Goal: Transaction & Acquisition: Purchase product/service

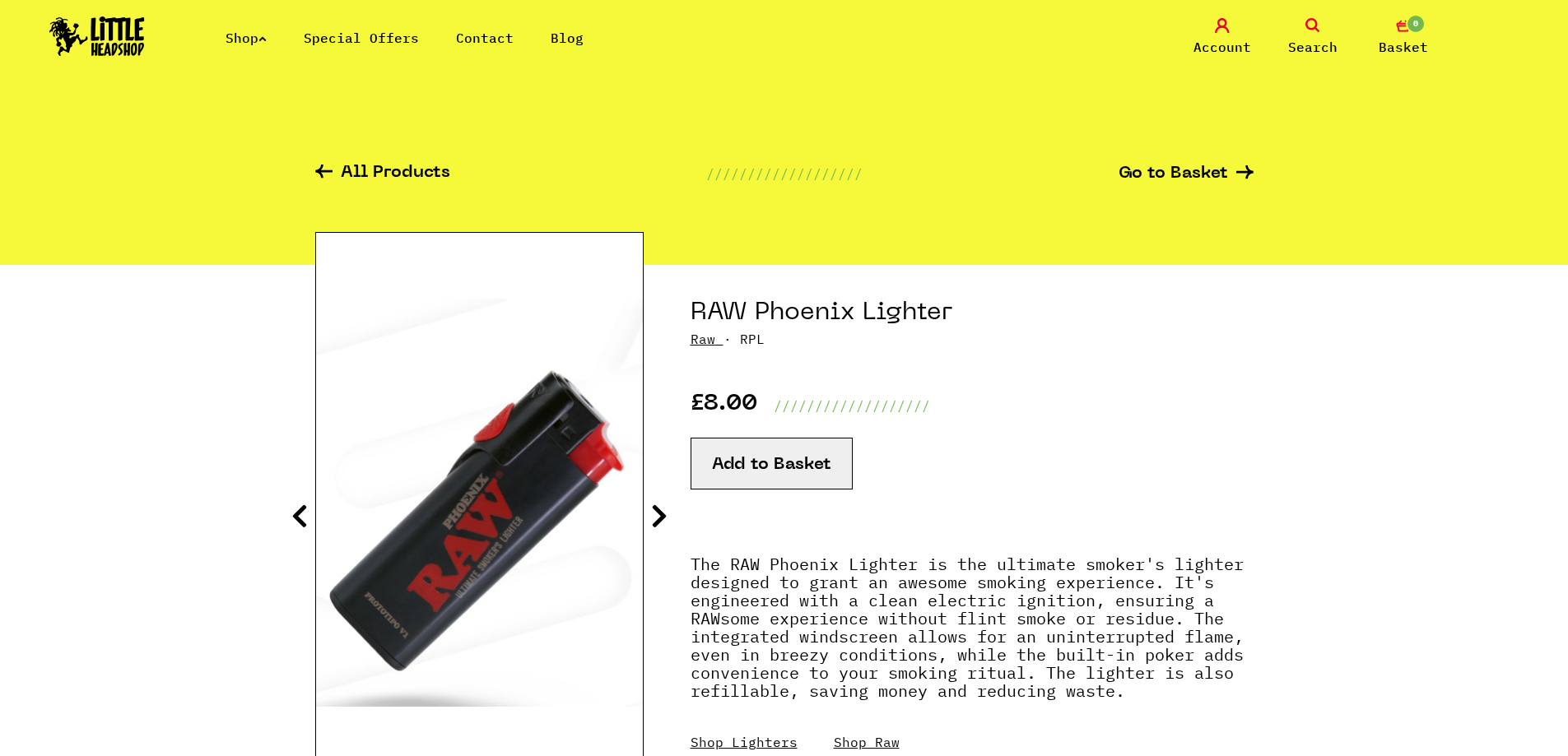
scroll to position [82, 0]
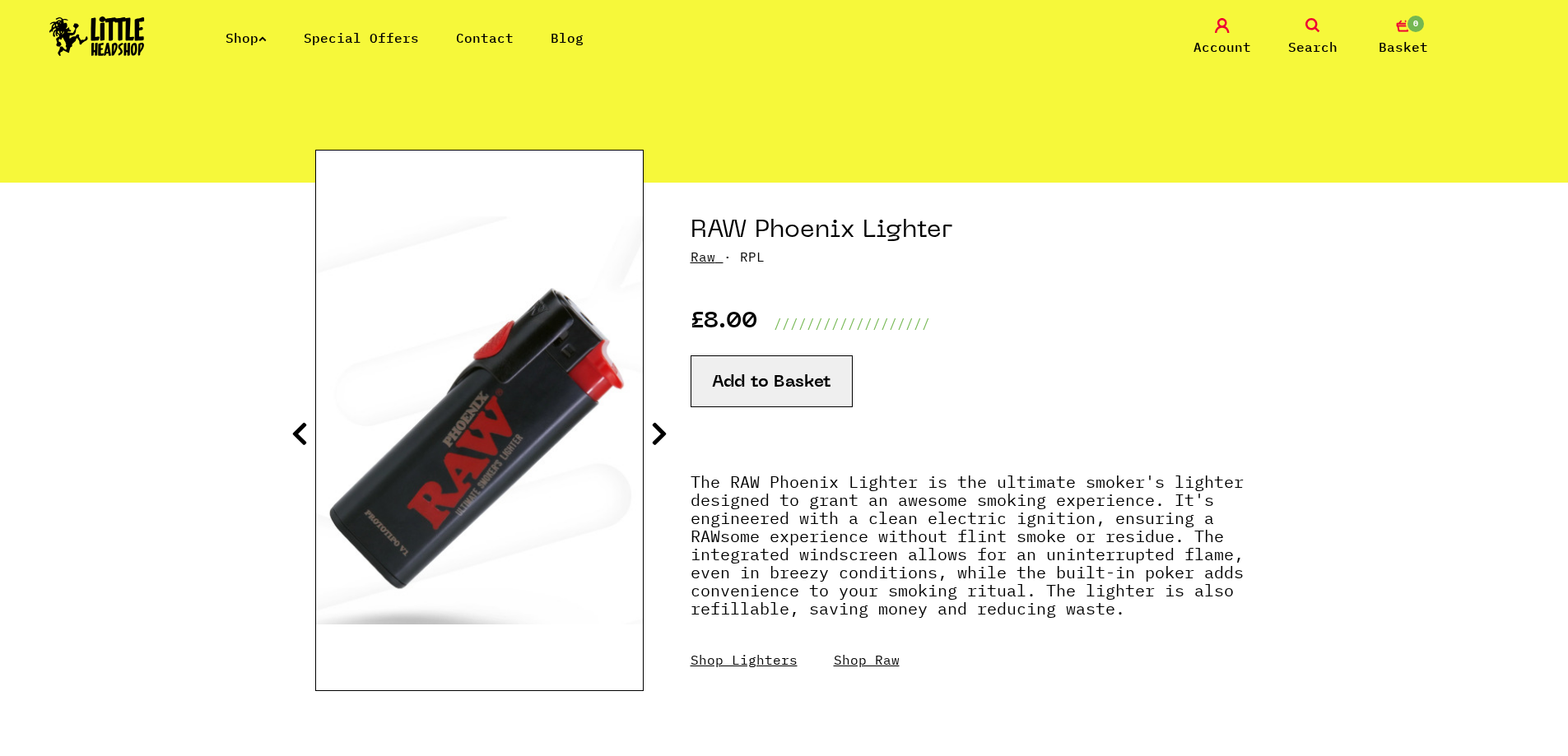
click at [648, 430] on section "RAW Phoenix Lighter Raw · RPL £8.00 /////////////////// Add to Basket" at bounding box center [784, 471] width 938 height 577
click at [660, 432] on icon at bounding box center [659, 433] width 16 height 26
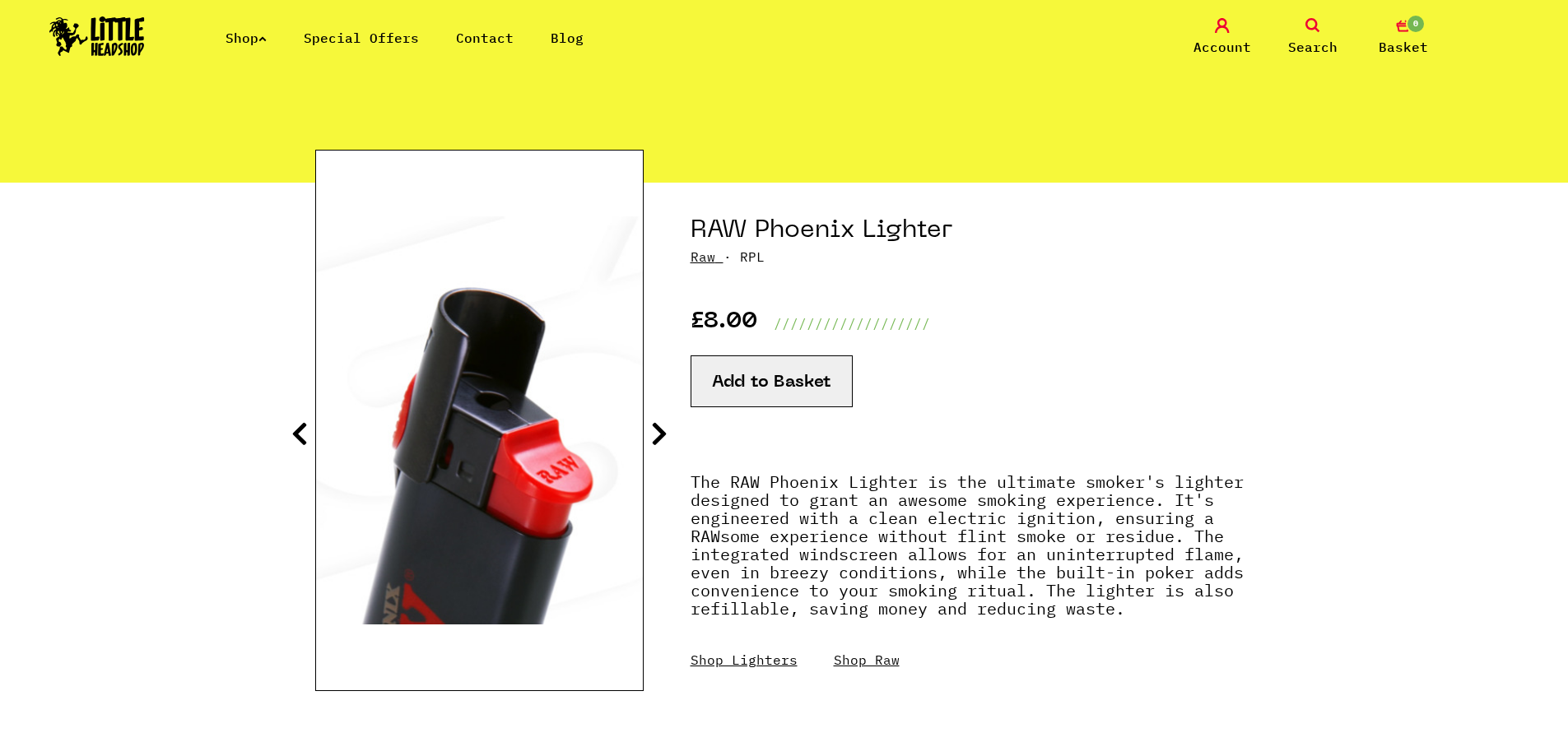
click at [658, 436] on icon at bounding box center [659, 433] width 16 height 26
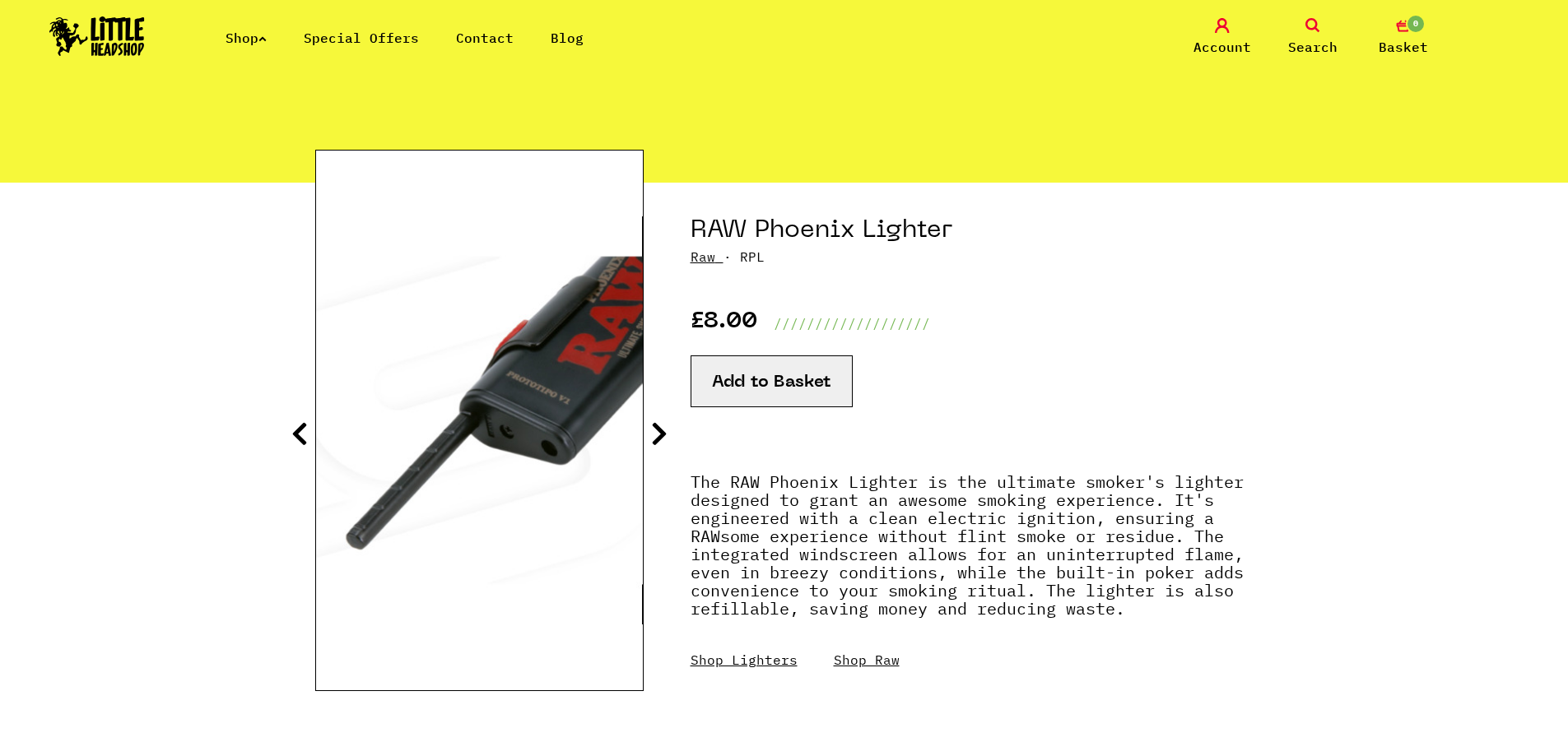
click at [658, 436] on icon at bounding box center [659, 433] width 16 height 26
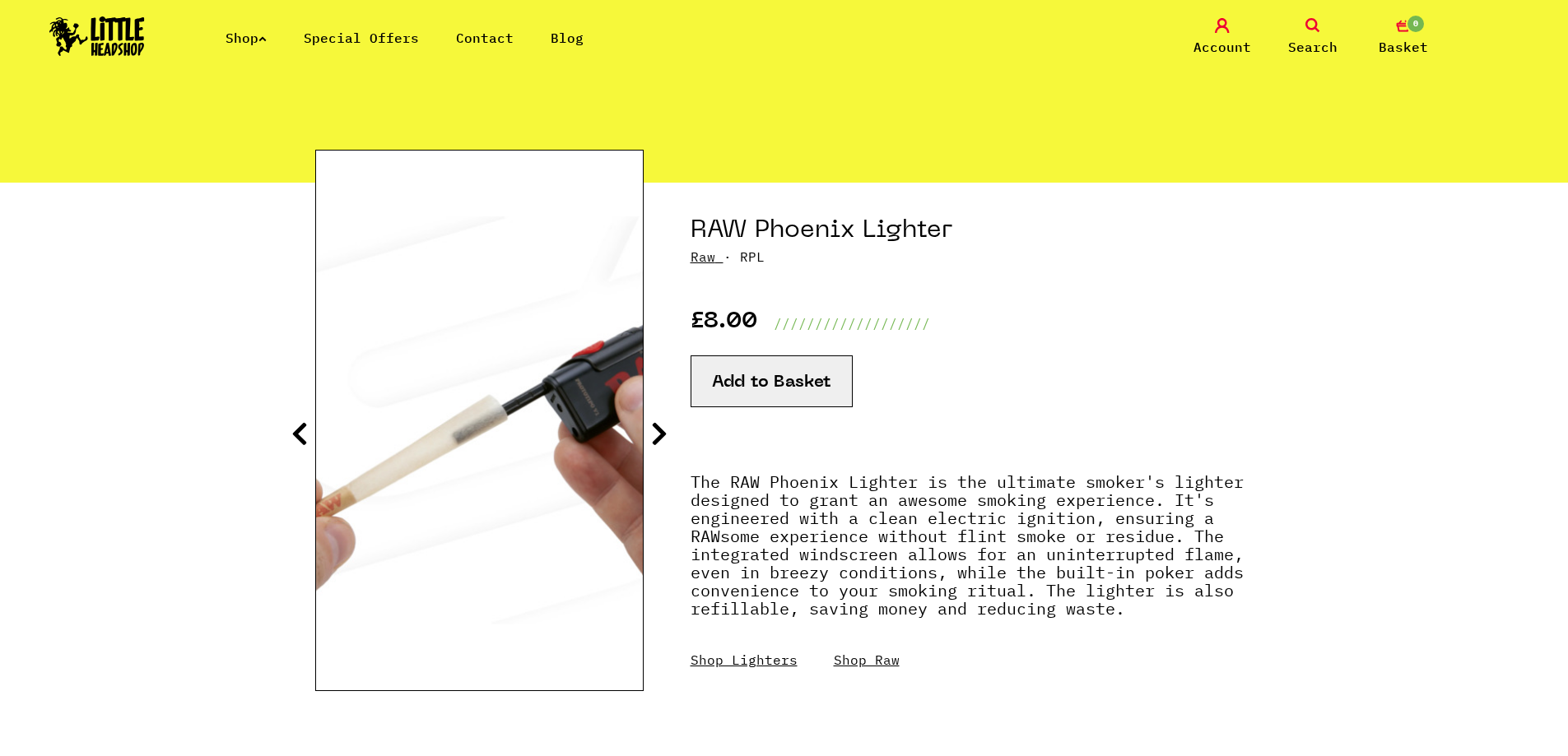
click at [658, 436] on icon at bounding box center [659, 433] width 16 height 26
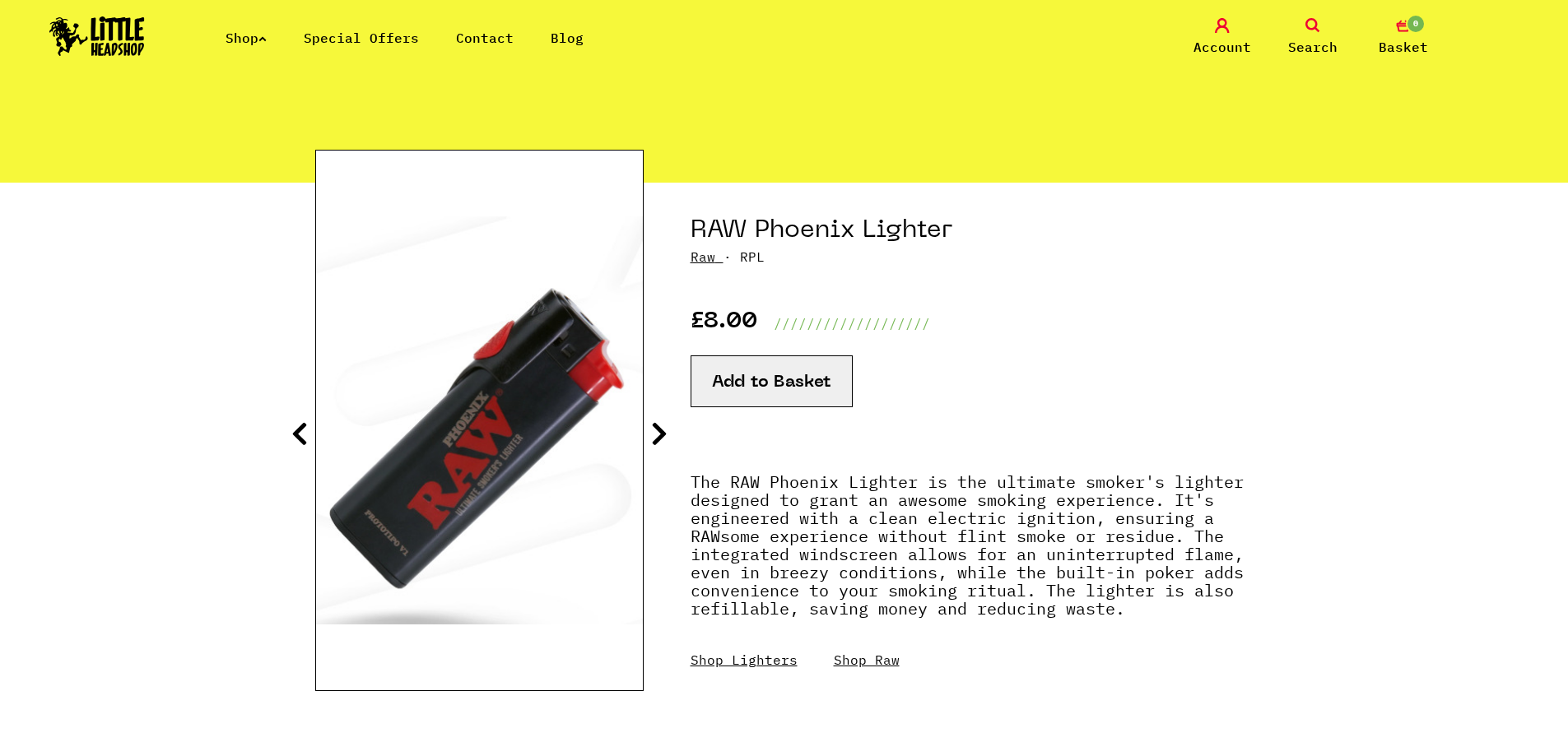
click at [658, 436] on icon at bounding box center [659, 433] width 16 height 26
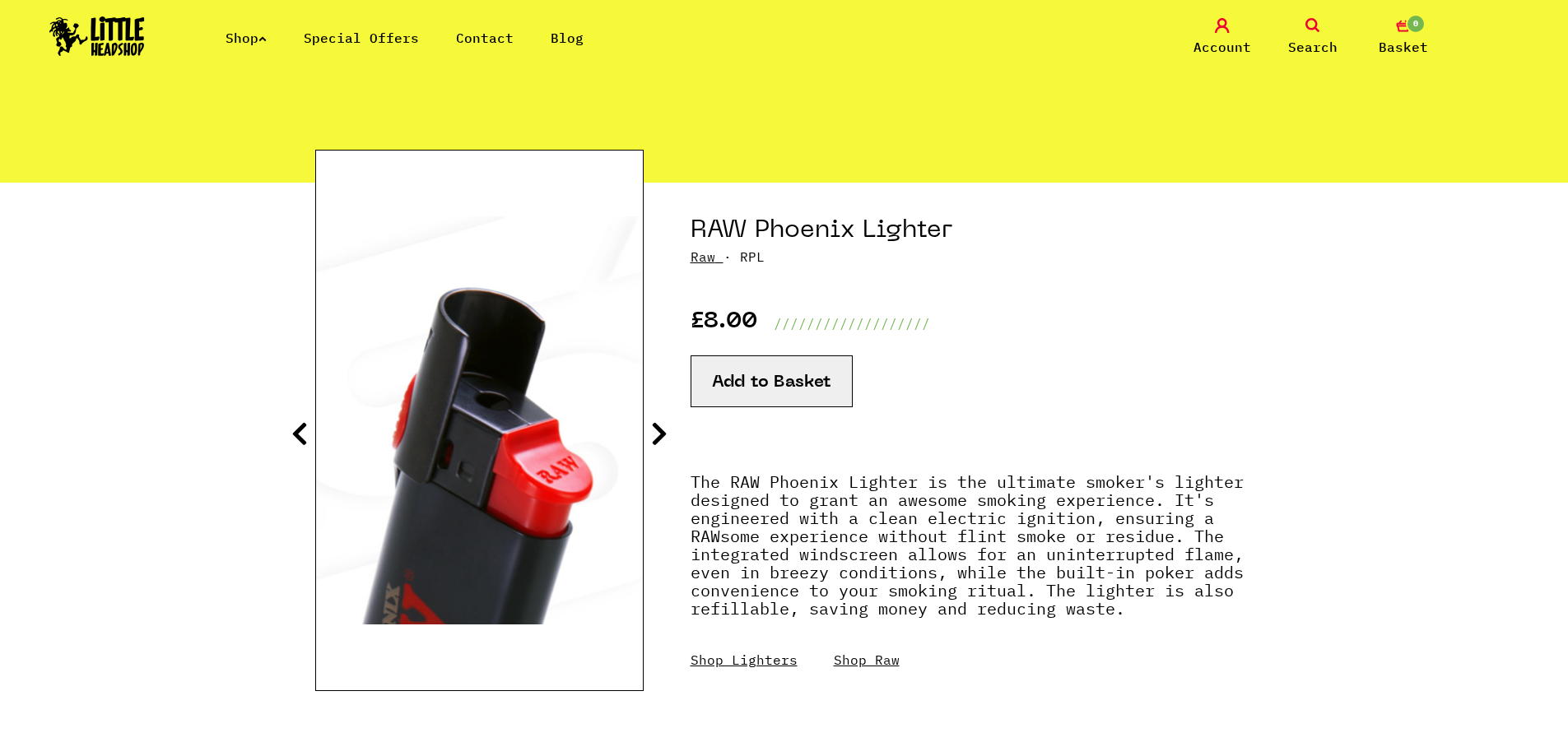
click at [303, 436] on icon at bounding box center [299, 433] width 16 height 26
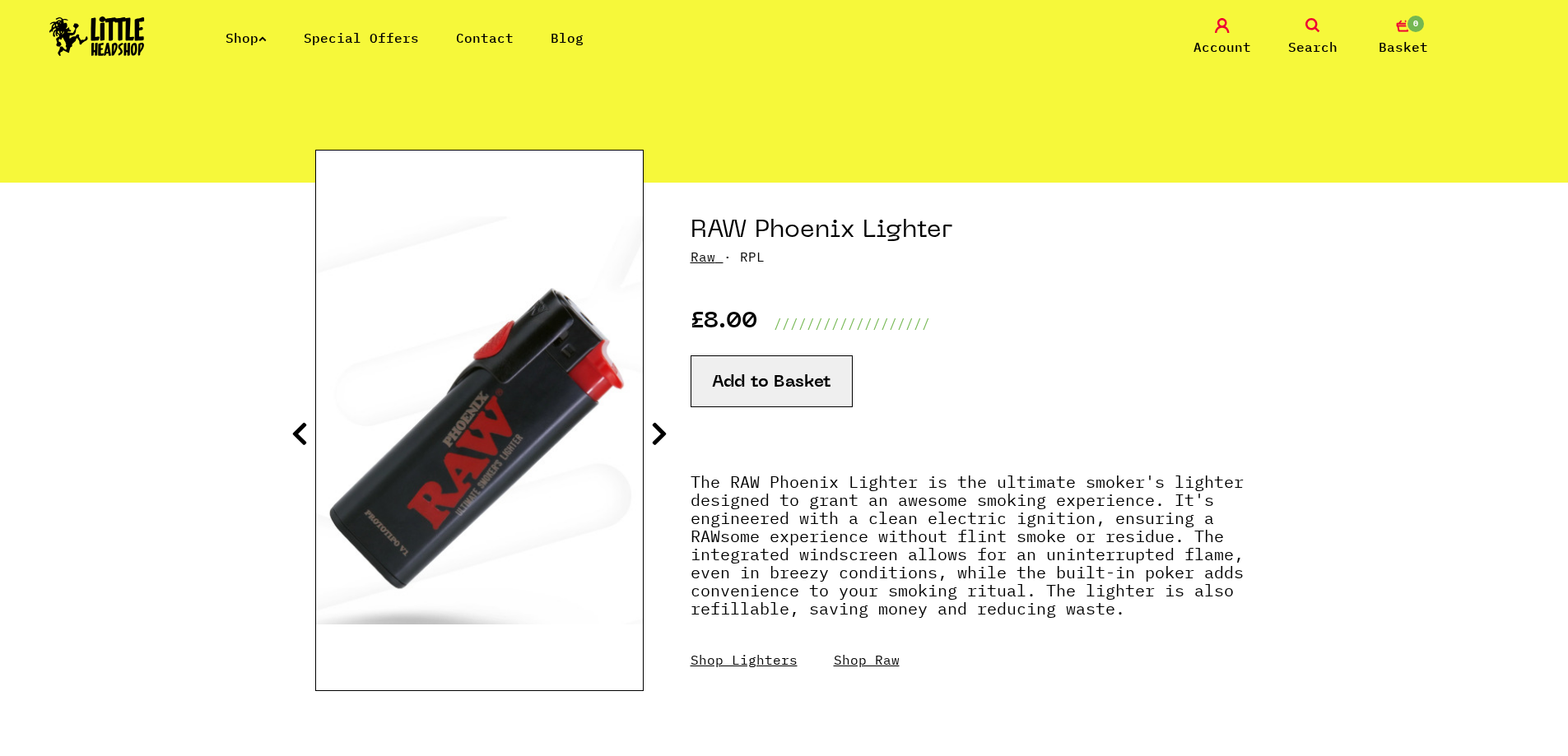
click at [758, 387] on button "Add to Basket" at bounding box center [772, 381] width 162 height 52
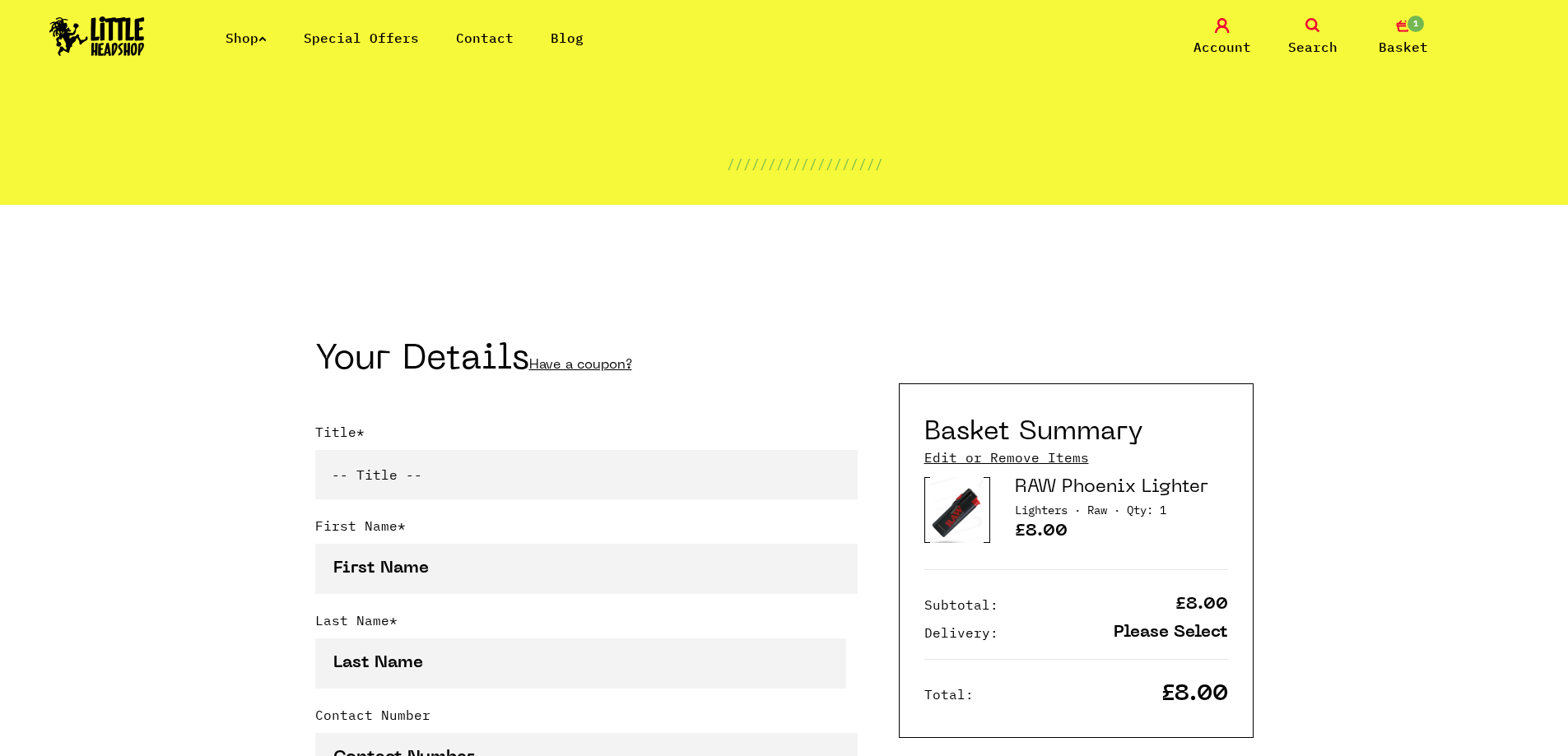
scroll to position [165, 0]
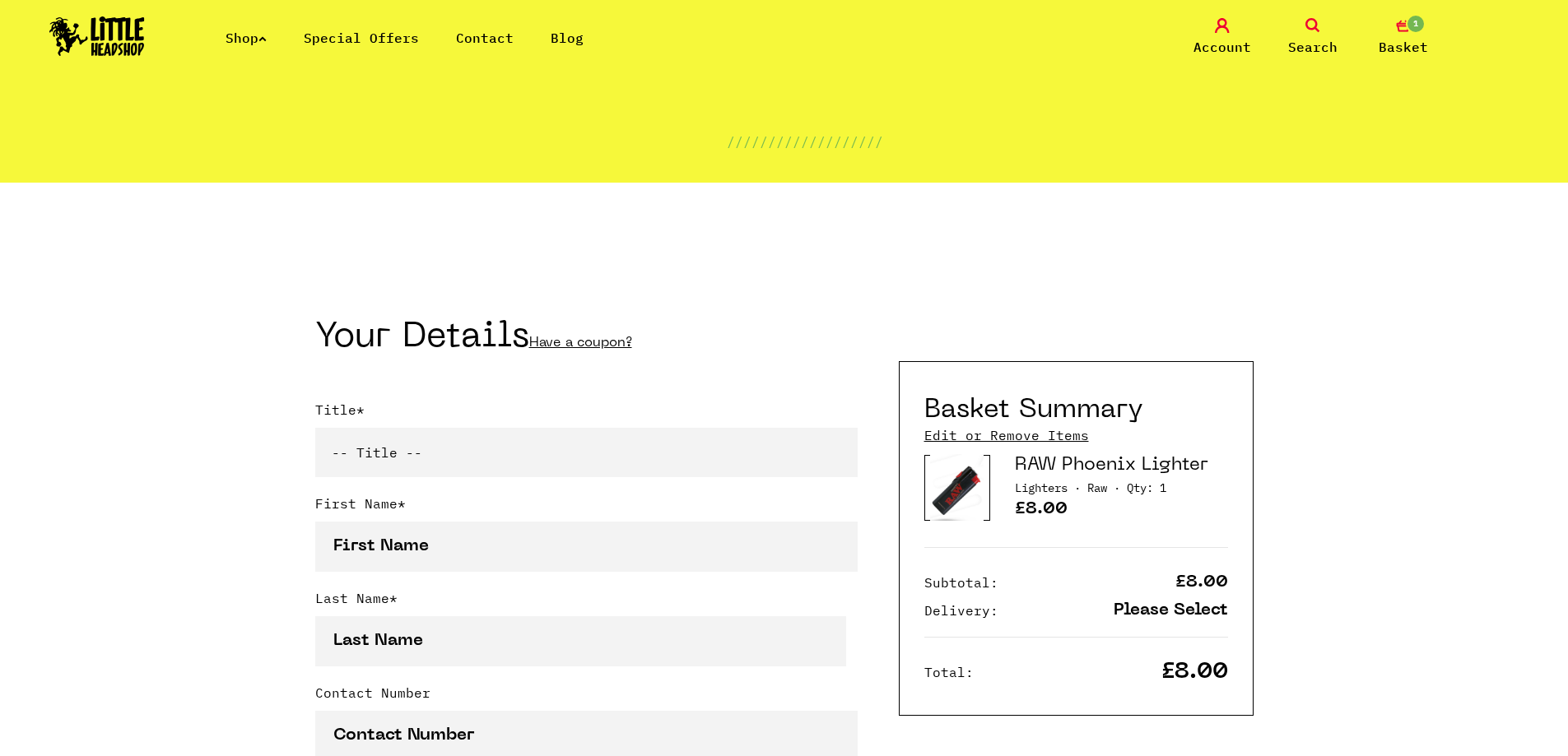
click at [449, 462] on select "-- Title -- Mr Mrs Ms Miss Dr Prof" at bounding box center [586, 453] width 542 height 49
select select "mr"
click at [315, 431] on select "-- Title -- Mr Mrs Ms Miss Dr Prof" at bounding box center [586, 453] width 542 height 49
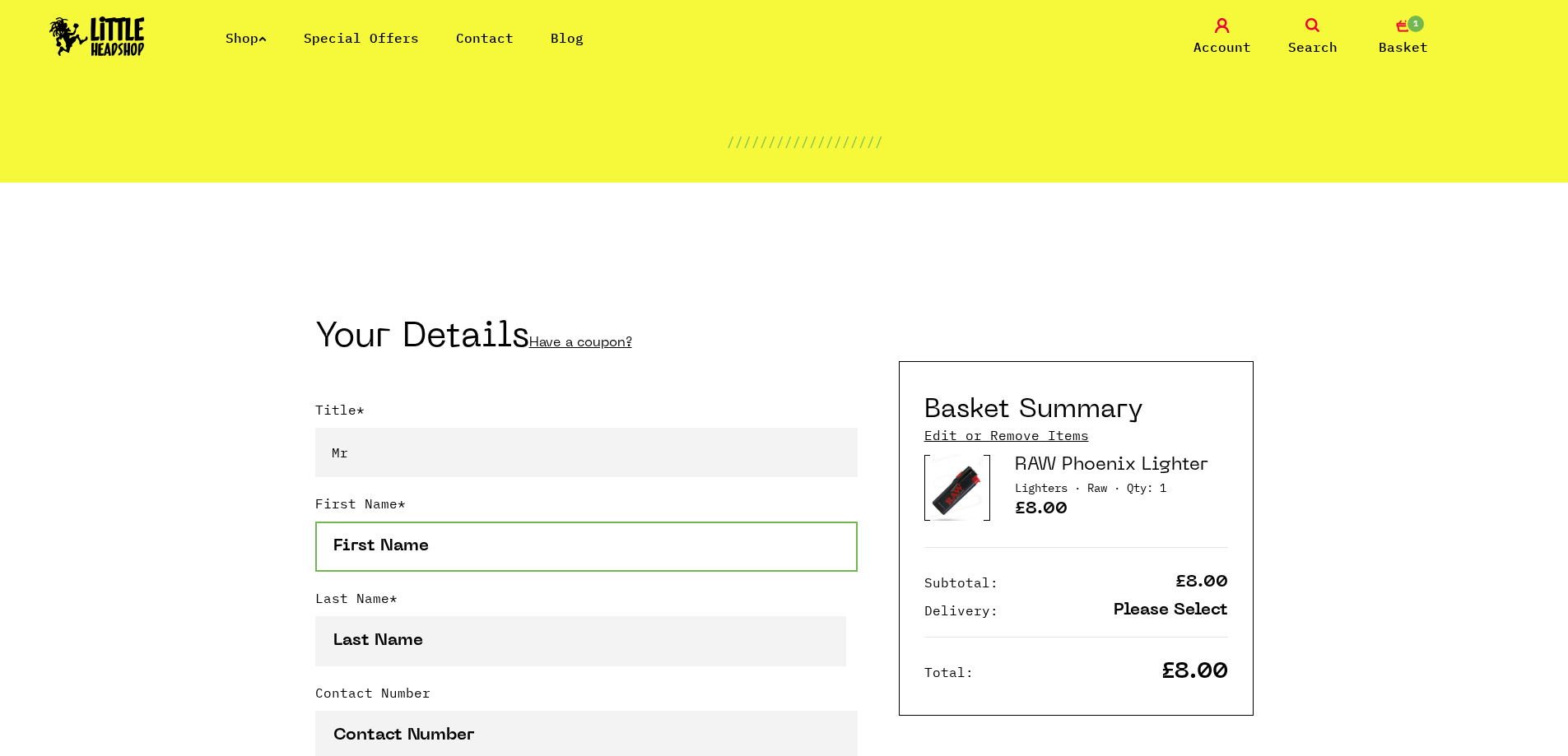
click at [449, 552] on input "First Name *" at bounding box center [586, 546] width 542 height 50
type input "milo"
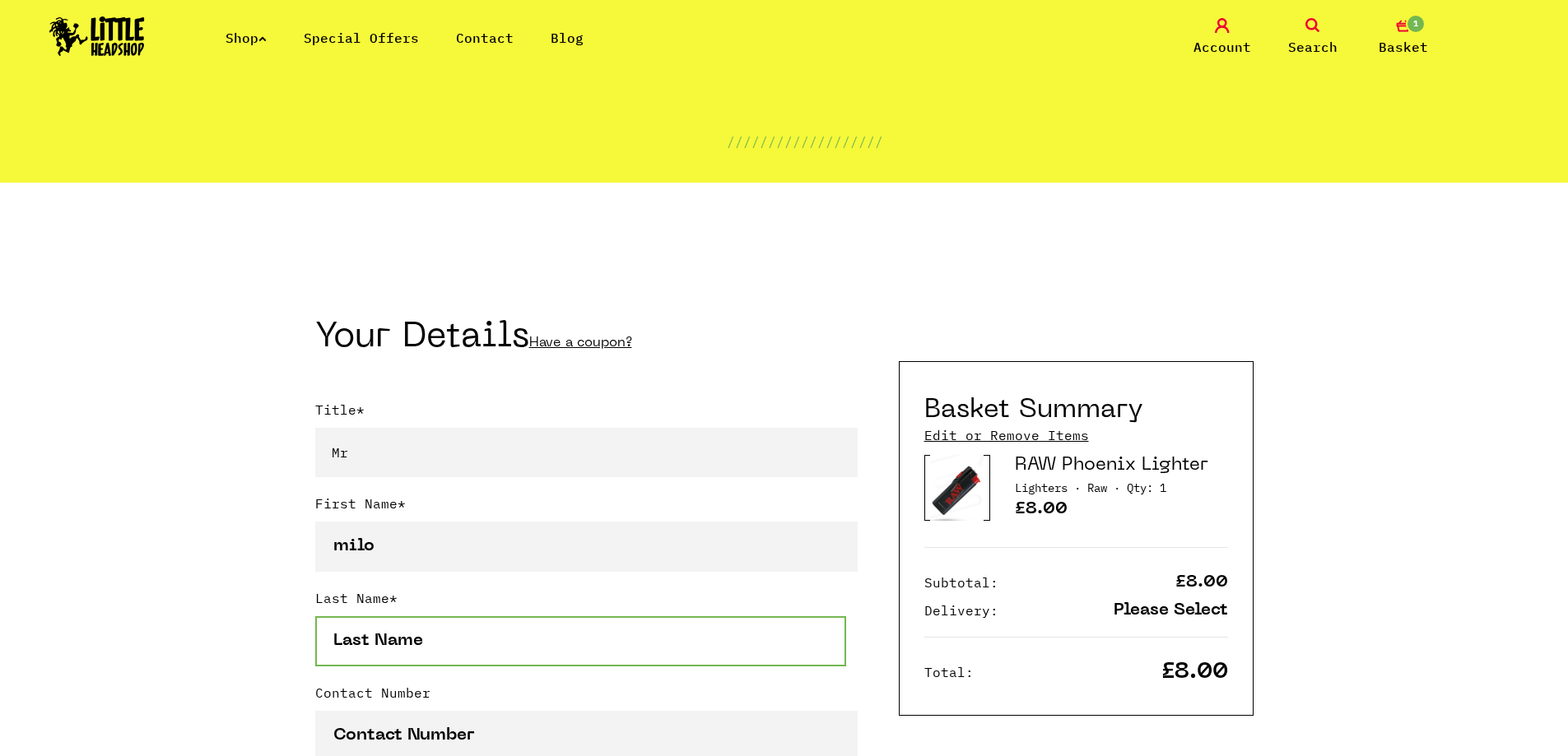
click at [356, 641] on input "Last Name *" at bounding box center [581, 640] width 532 height 50
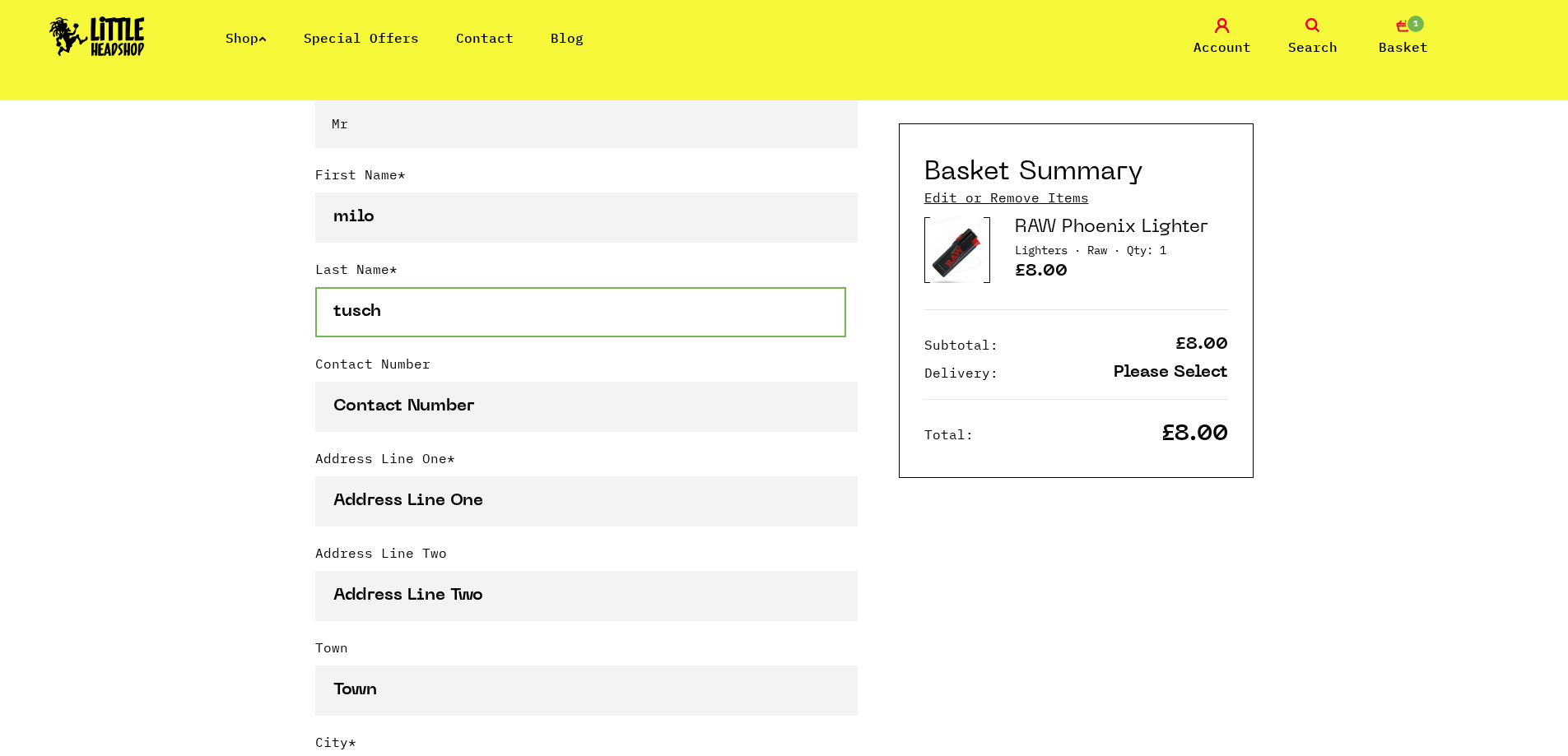
type input "tusch"
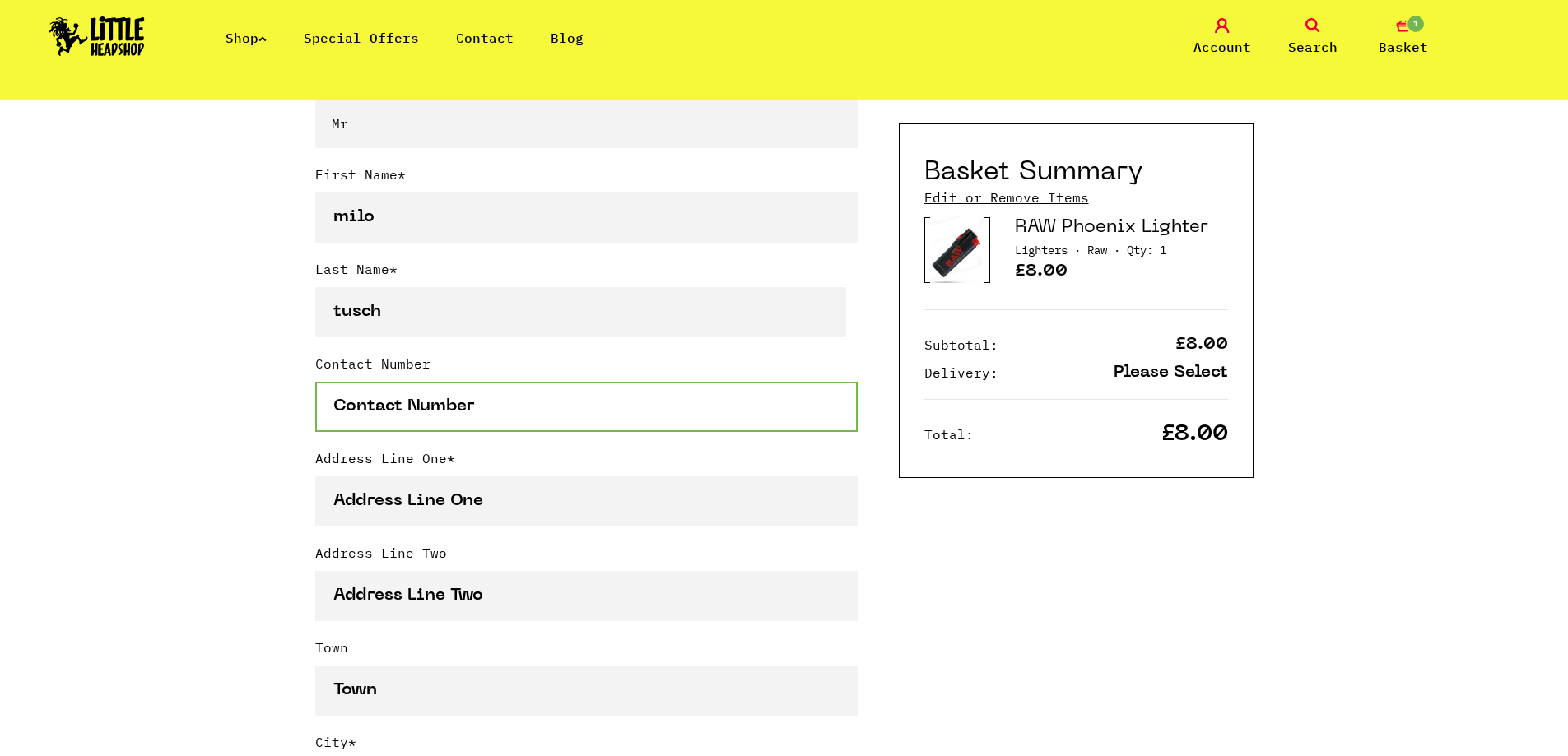
click at [347, 414] on input "Contact Number" at bounding box center [586, 406] width 542 height 50
type input "07707027117"
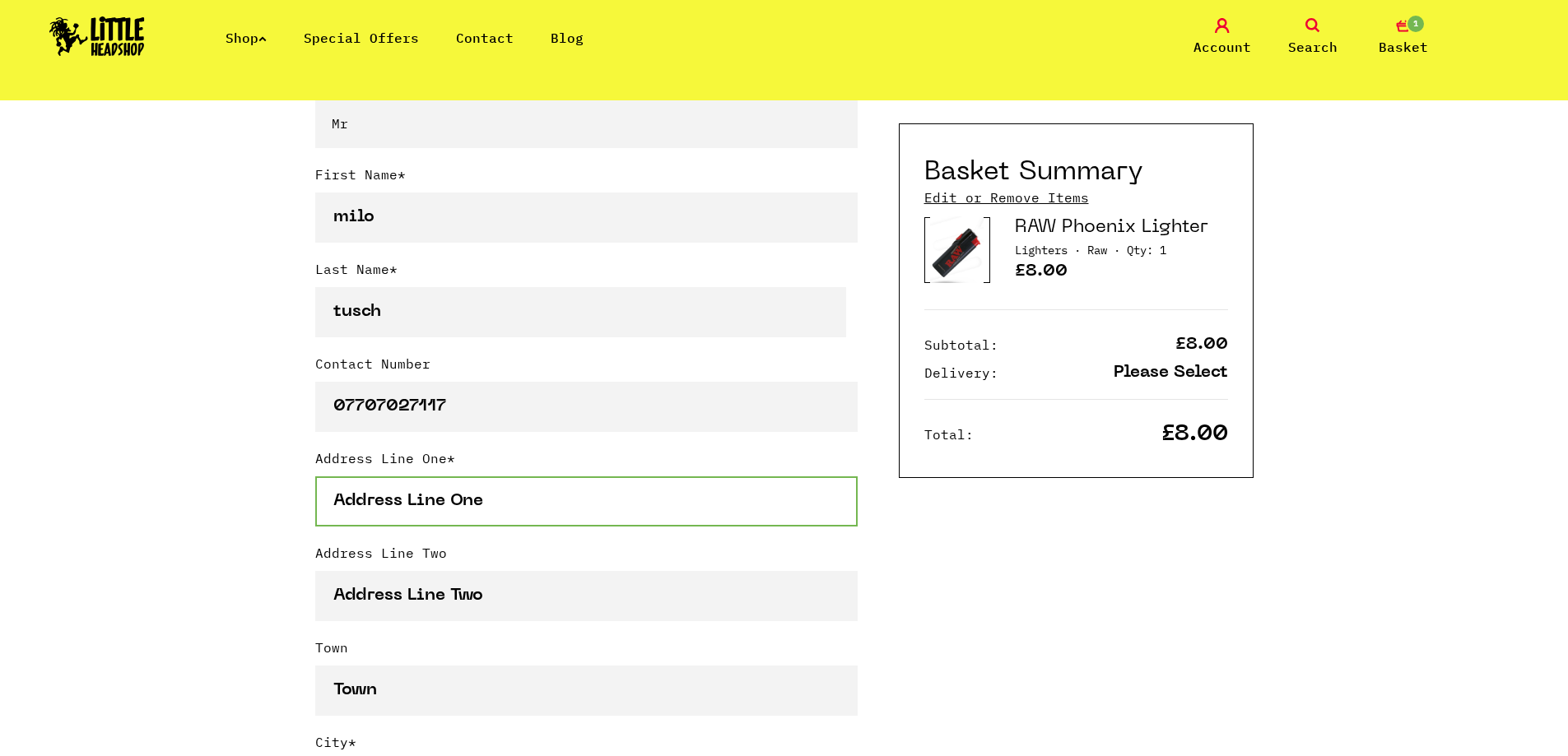
click at [342, 512] on input "Address Line One *" at bounding box center [586, 501] width 542 height 50
type input "13 tongdean road"
type input "Hove"
select select "826"
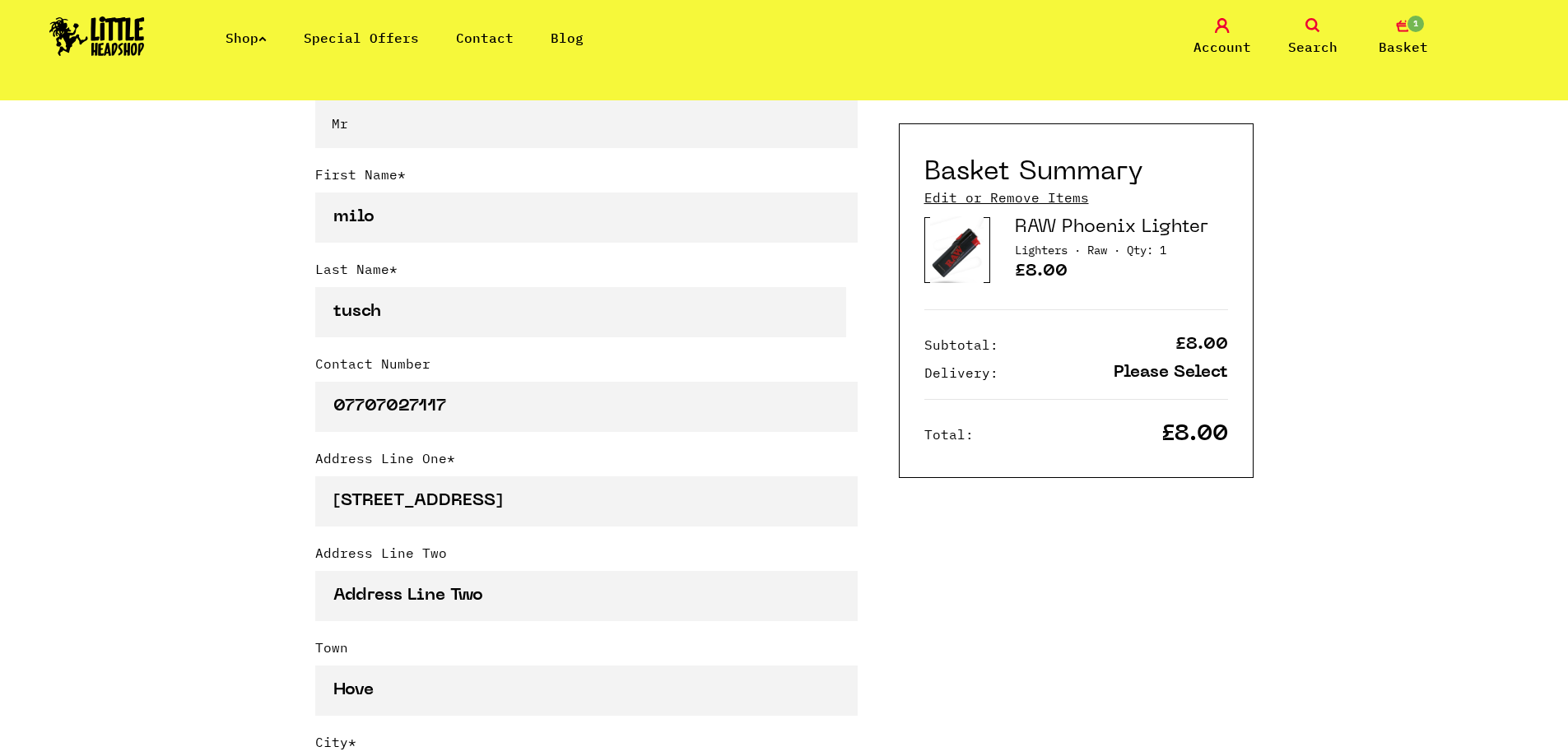
type input "bn3 6qb"
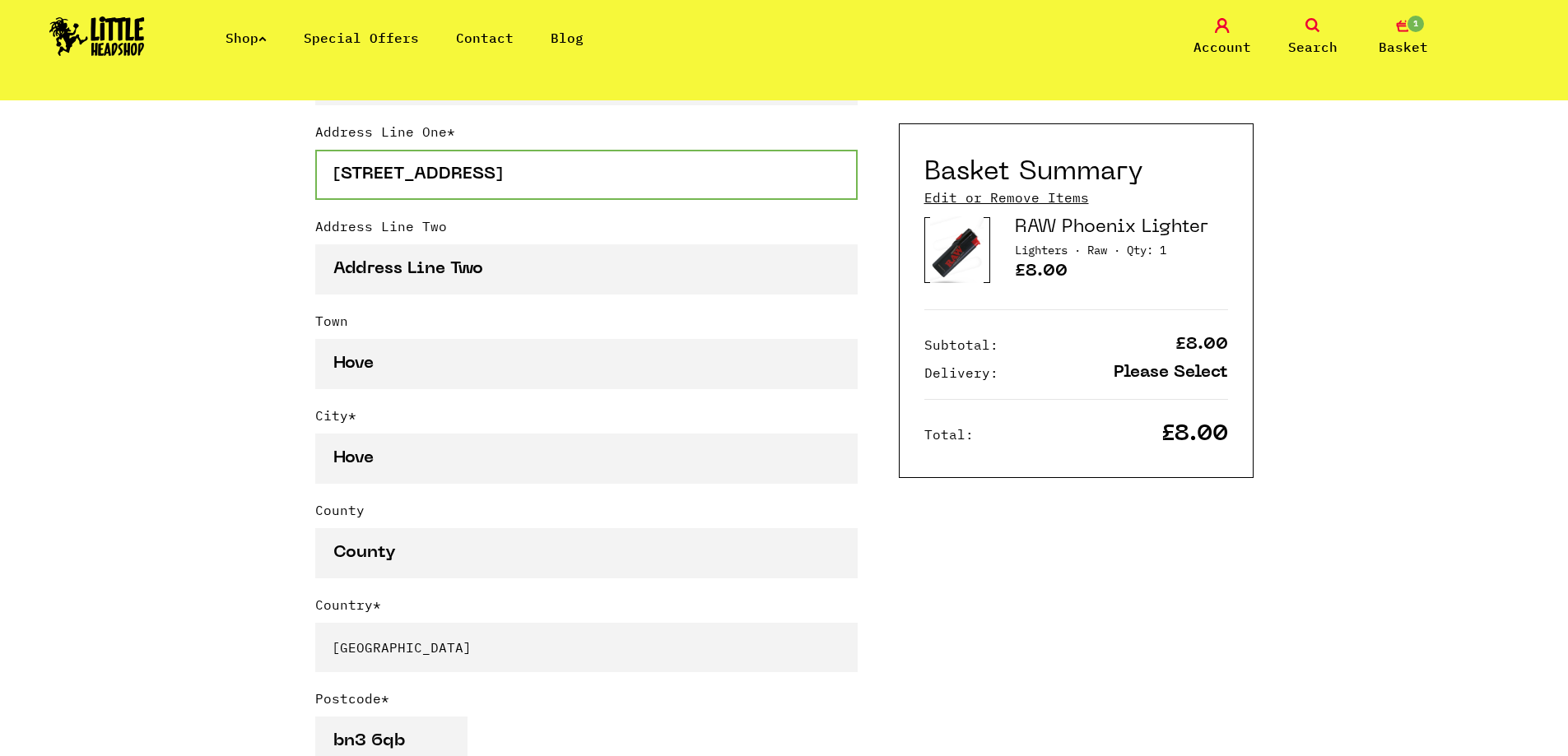
scroll to position [822, 0]
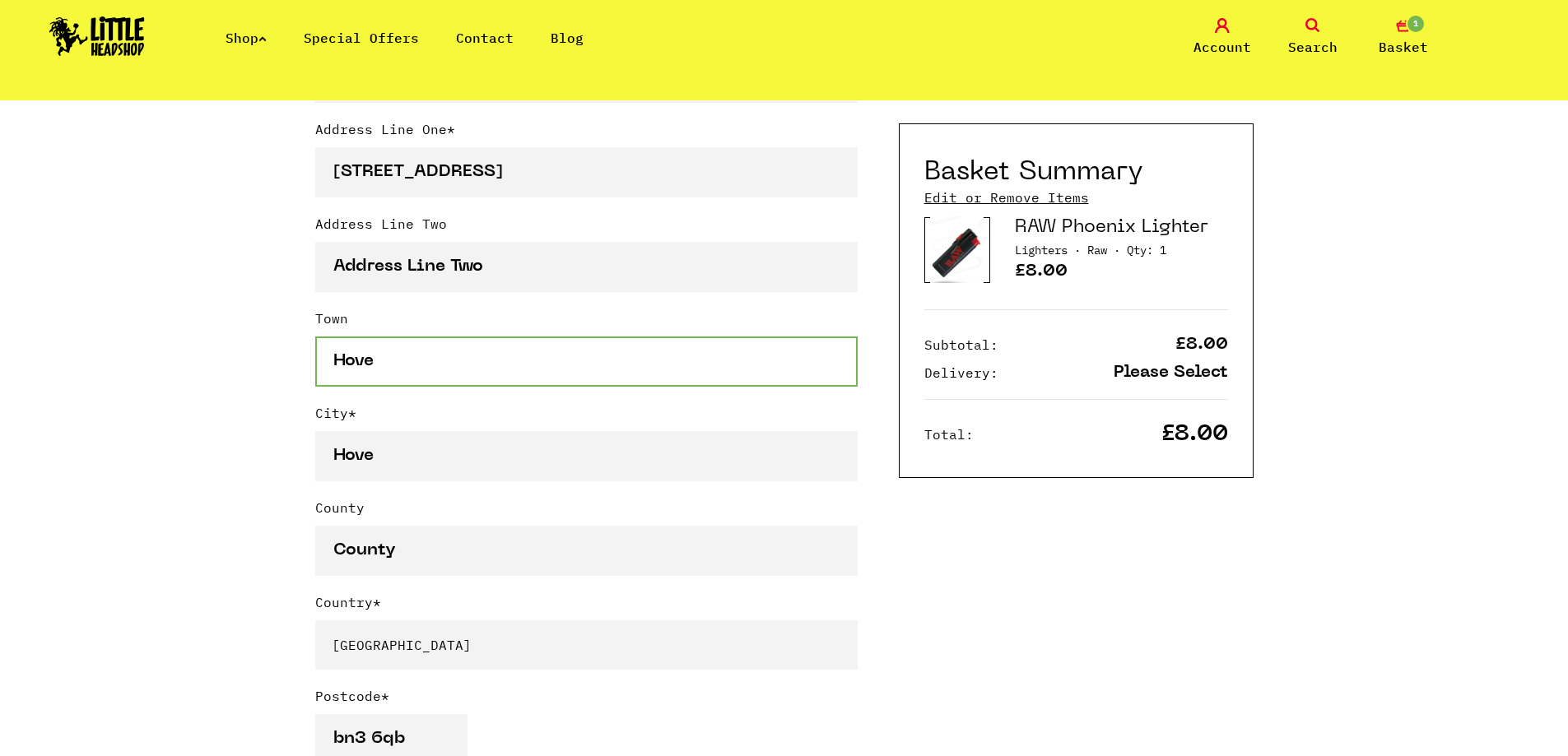
click at [393, 368] on input "Hove" at bounding box center [586, 361] width 542 height 50
click at [397, 369] on input "Hove" at bounding box center [586, 361] width 542 height 50
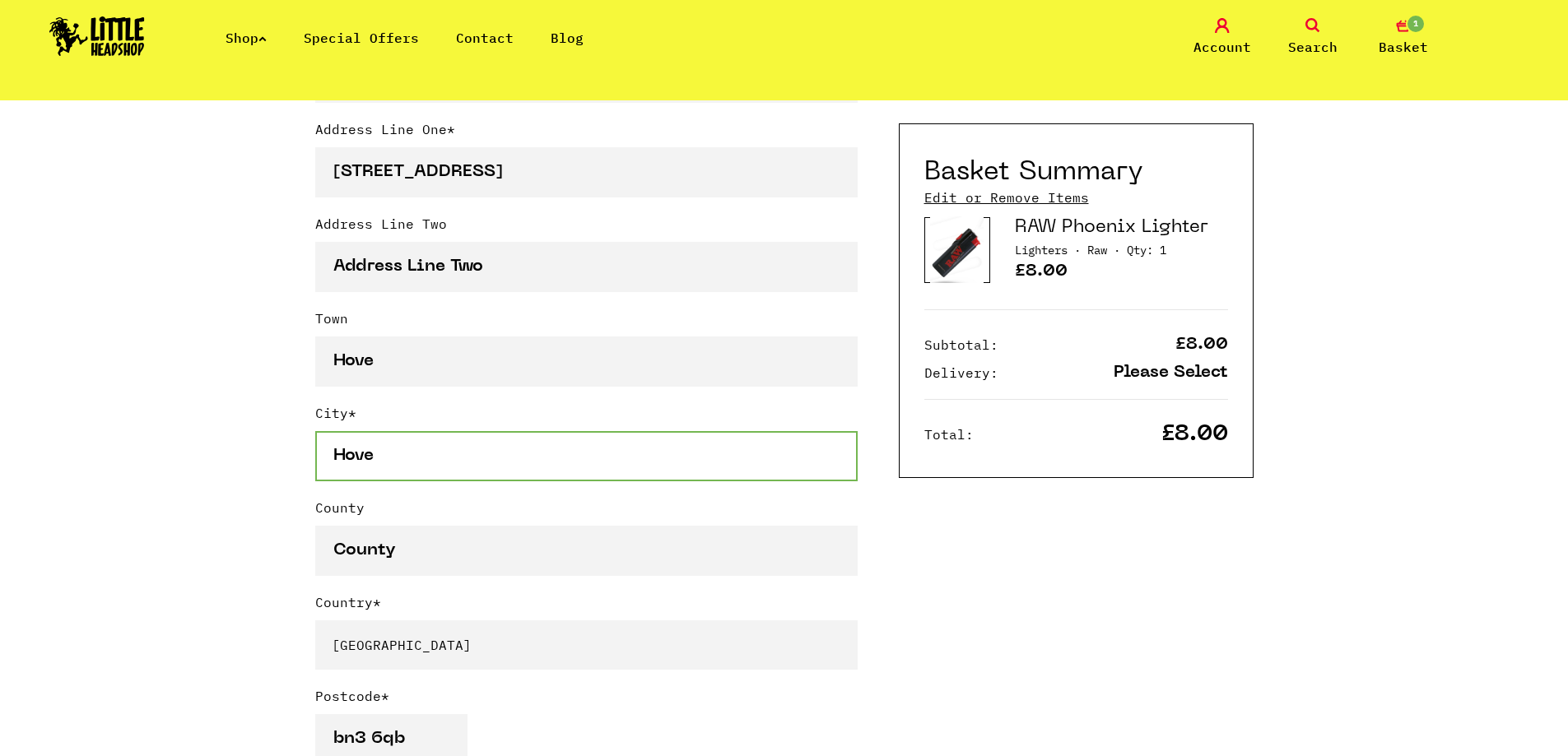
click at [359, 463] on input "Hove" at bounding box center [586, 455] width 542 height 50
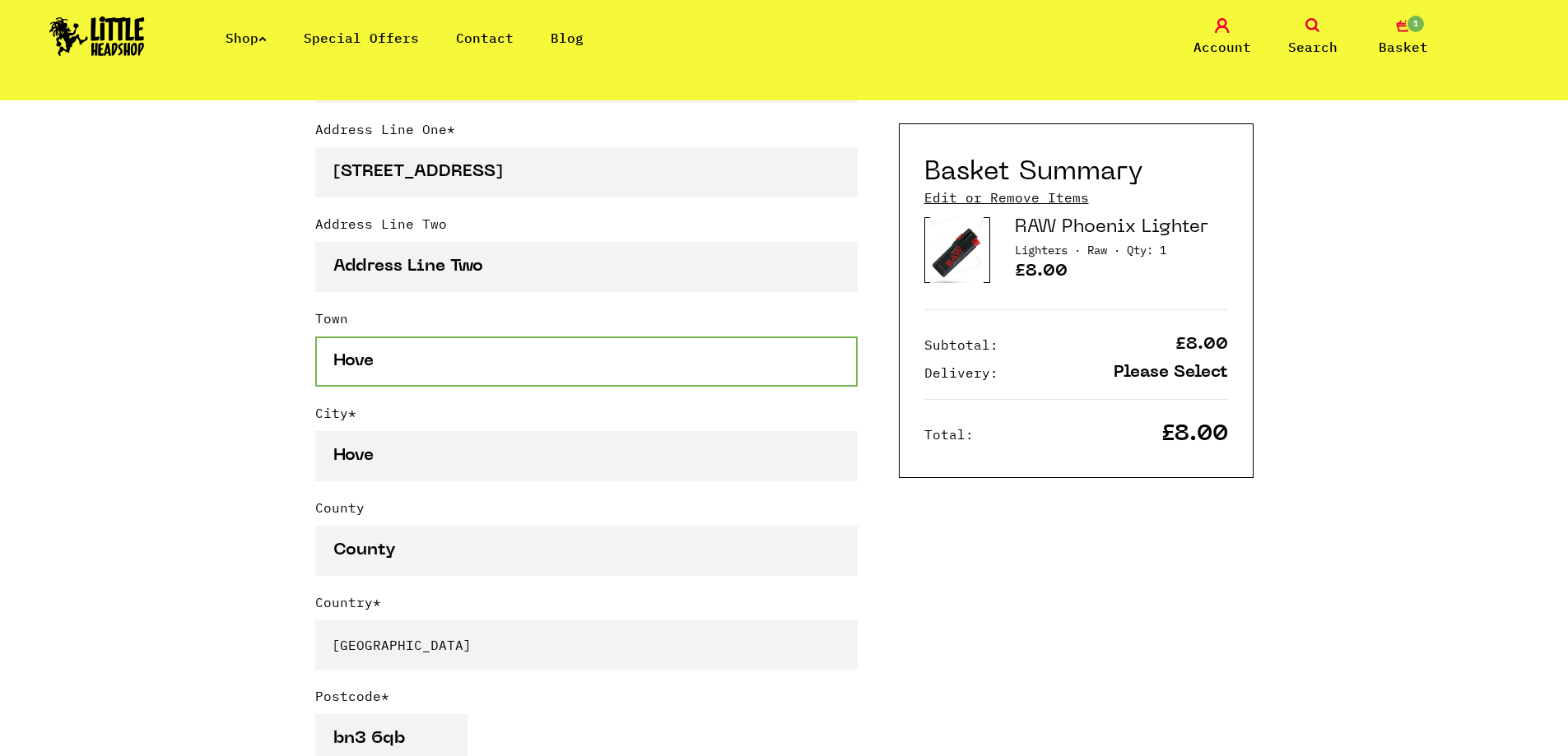
click at [385, 382] on input "Hove" at bounding box center [586, 361] width 542 height 50
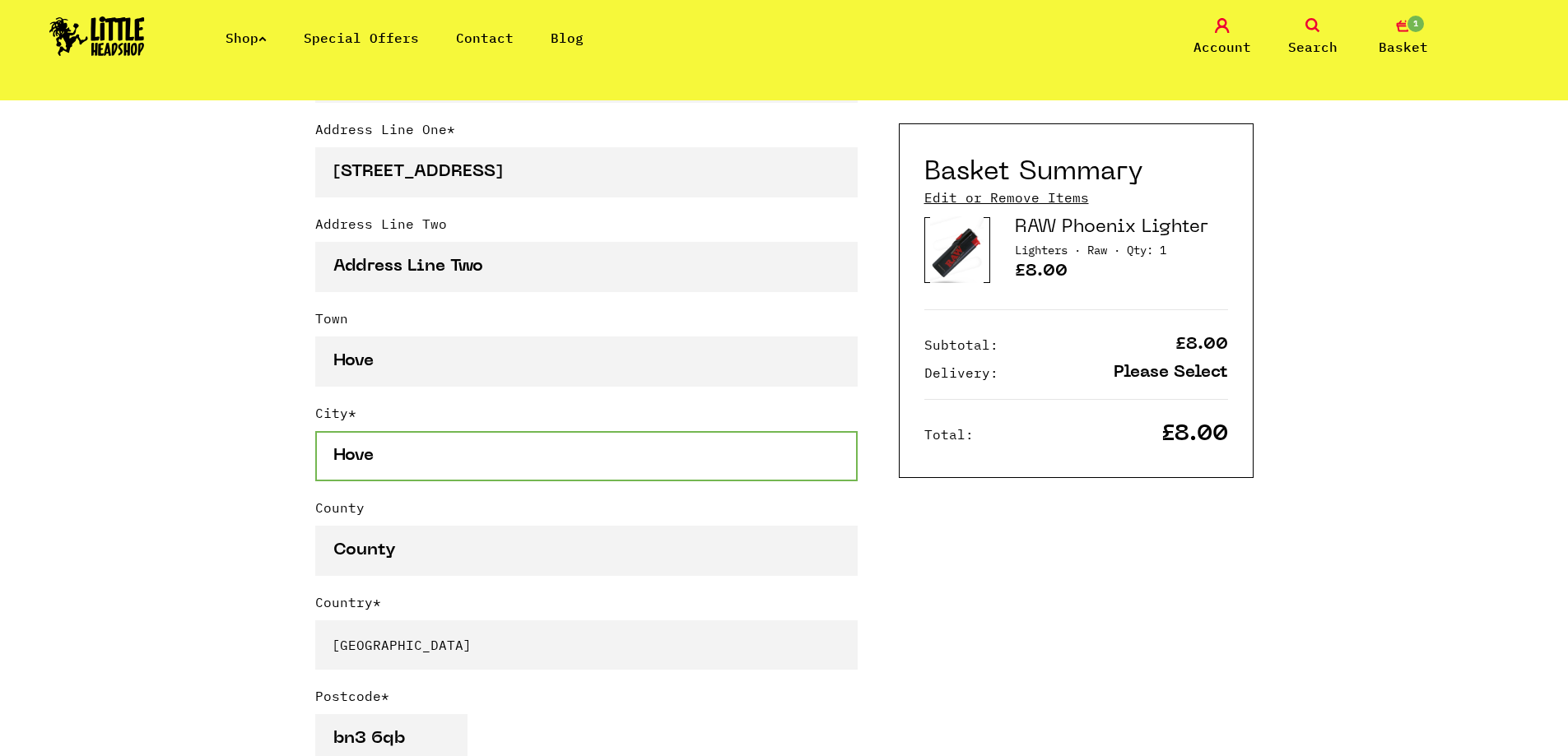
click at [360, 460] on input "Hove" at bounding box center [586, 455] width 542 height 50
type input "Brighton"
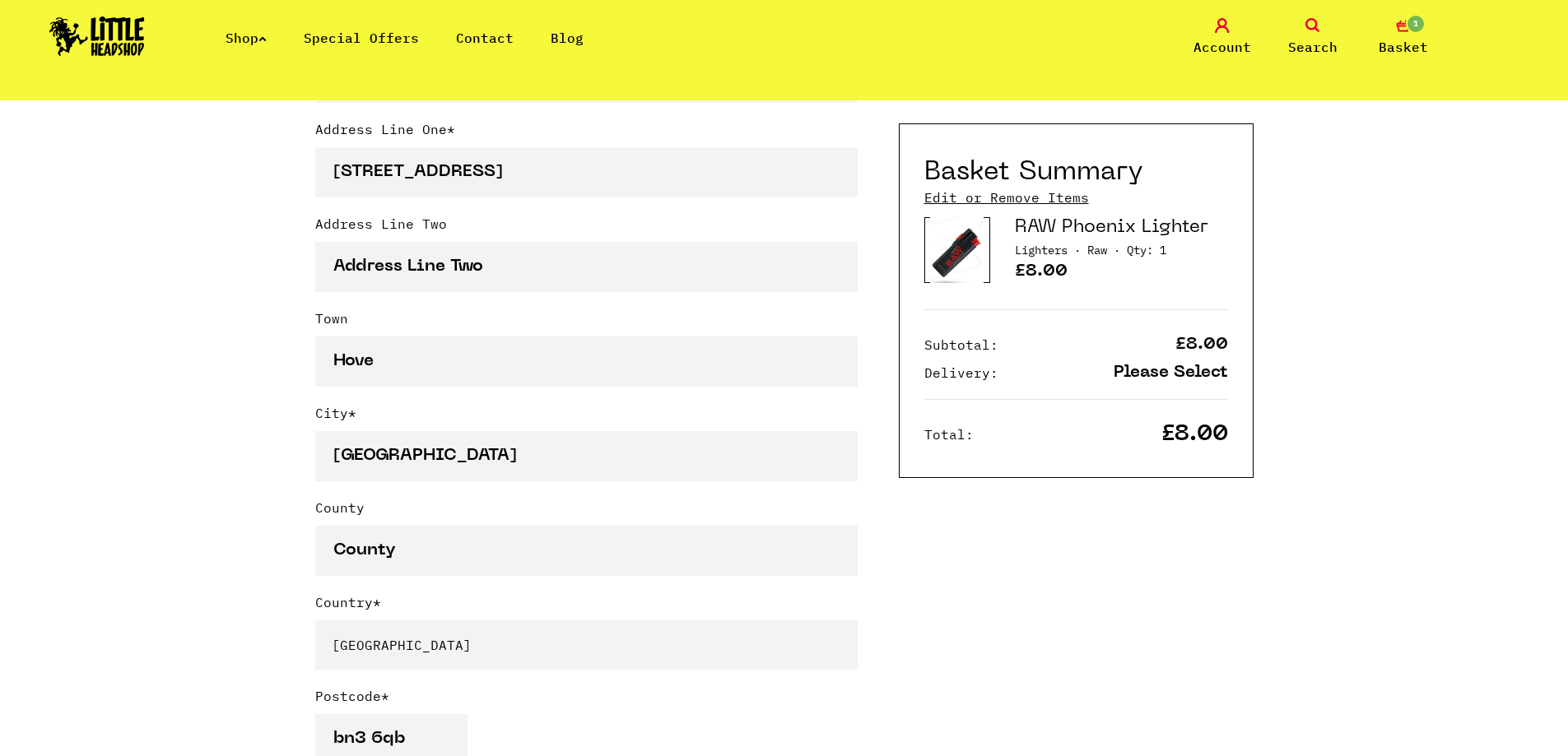
click at [243, 466] on div "Continue shopping Your Basket /////////////////// Special Offers Coupon Code Ap…" at bounding box center [784, 590] width 1568 height 2624
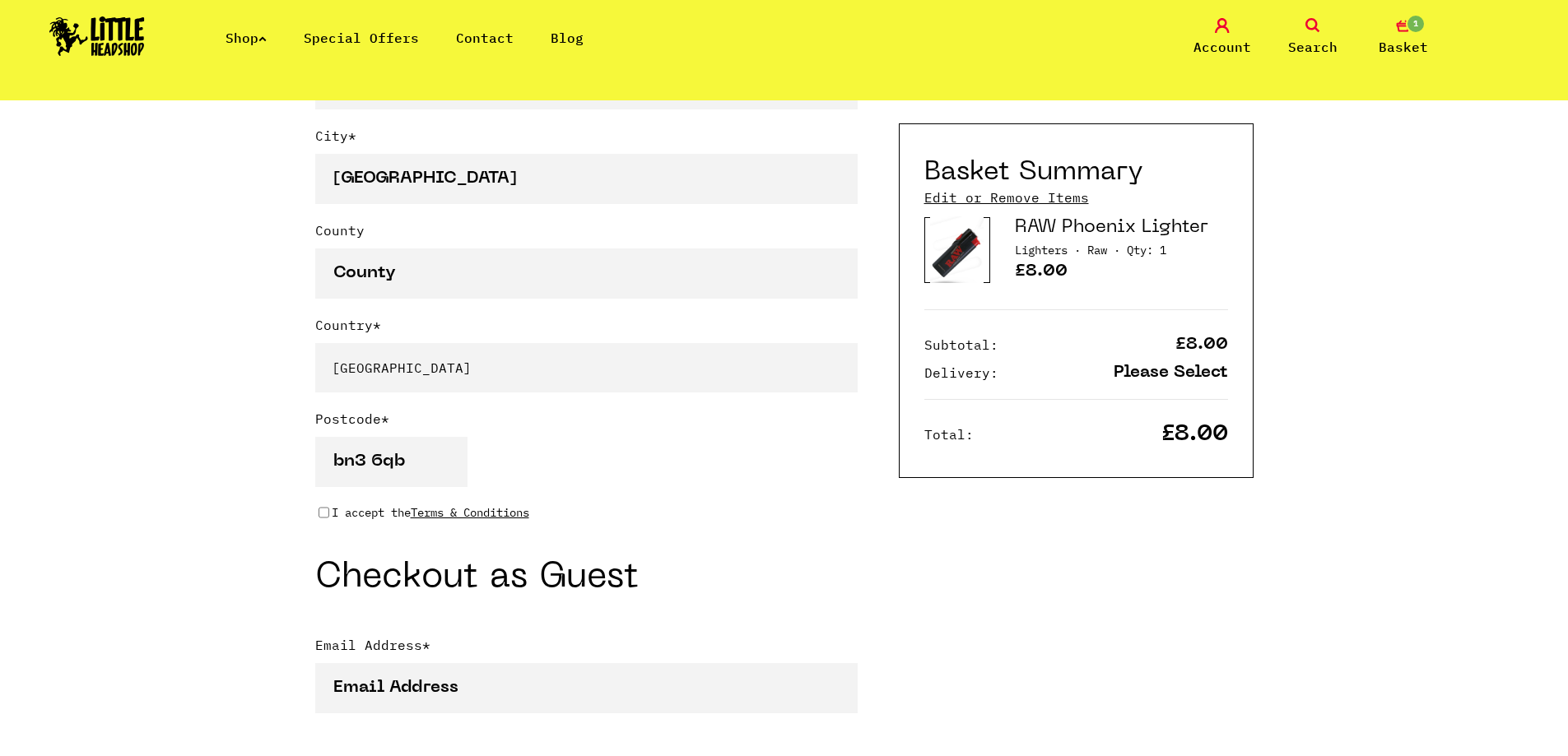
scroll to position [1152, 0]
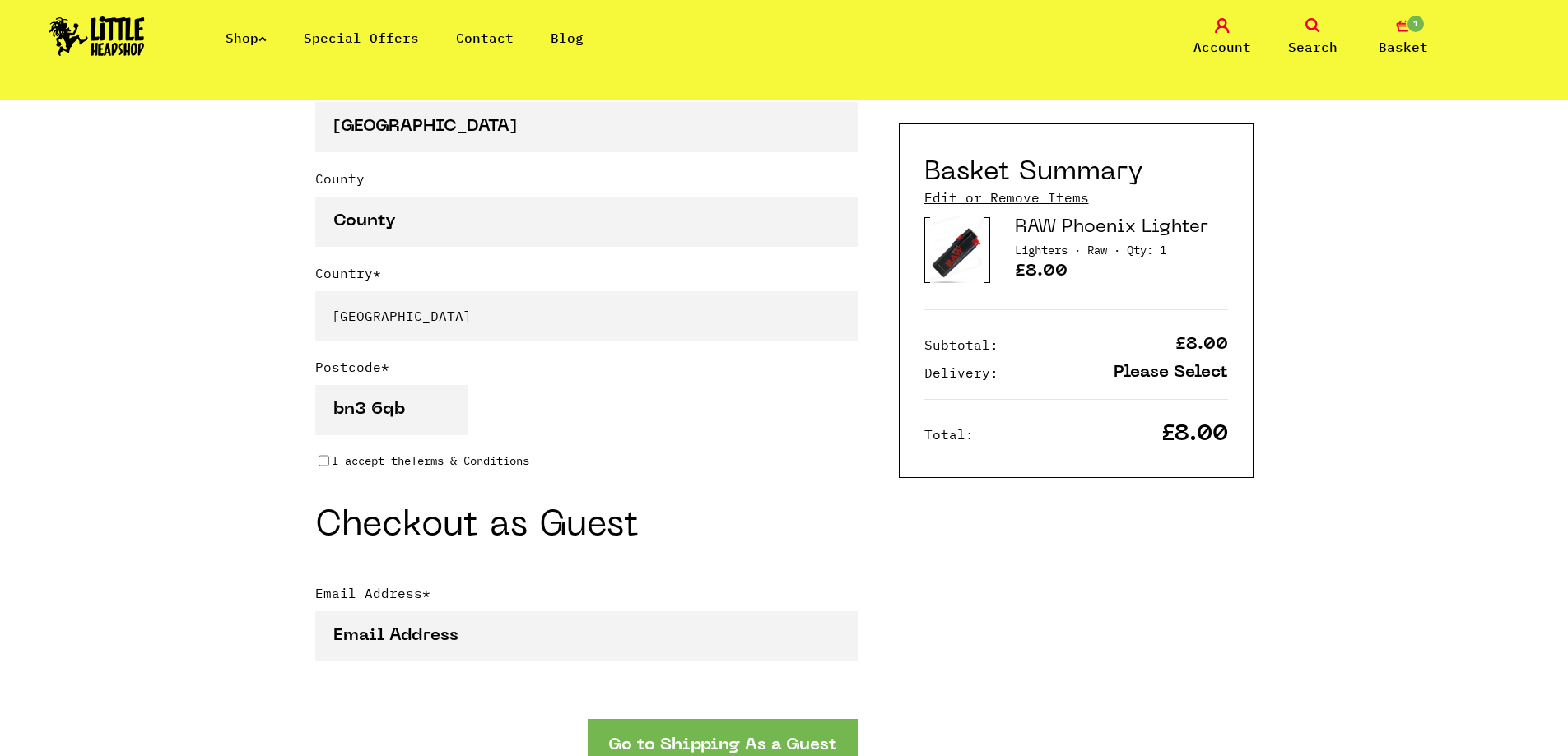
click at [325, 465] on input "I accept the Terms & Conditions" at bounding box center [324, 460] width 11 height 13
checkbox input "true"
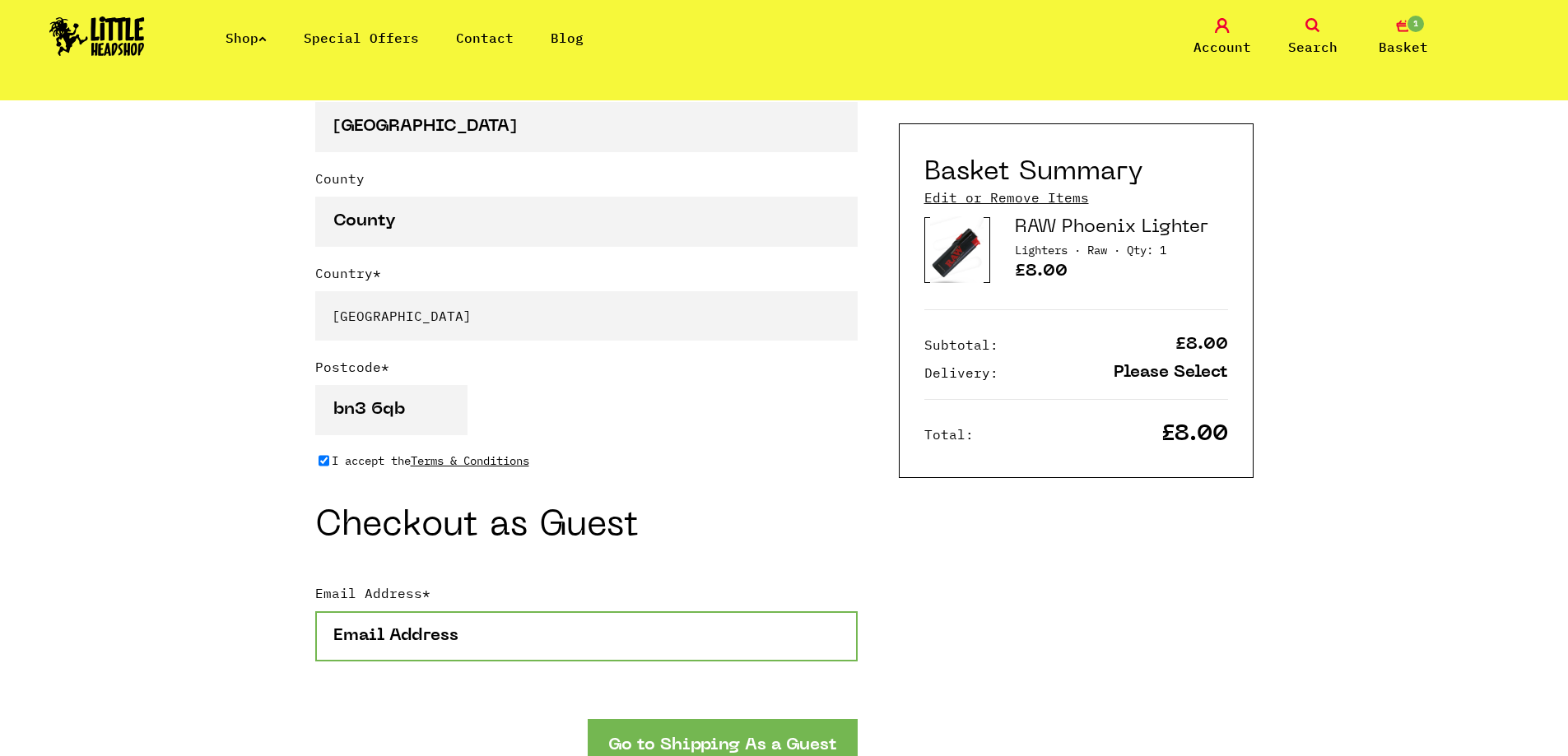
click at [362, 631] on input "Email Address *" at bounding box center [586, 636] width 542 height 50
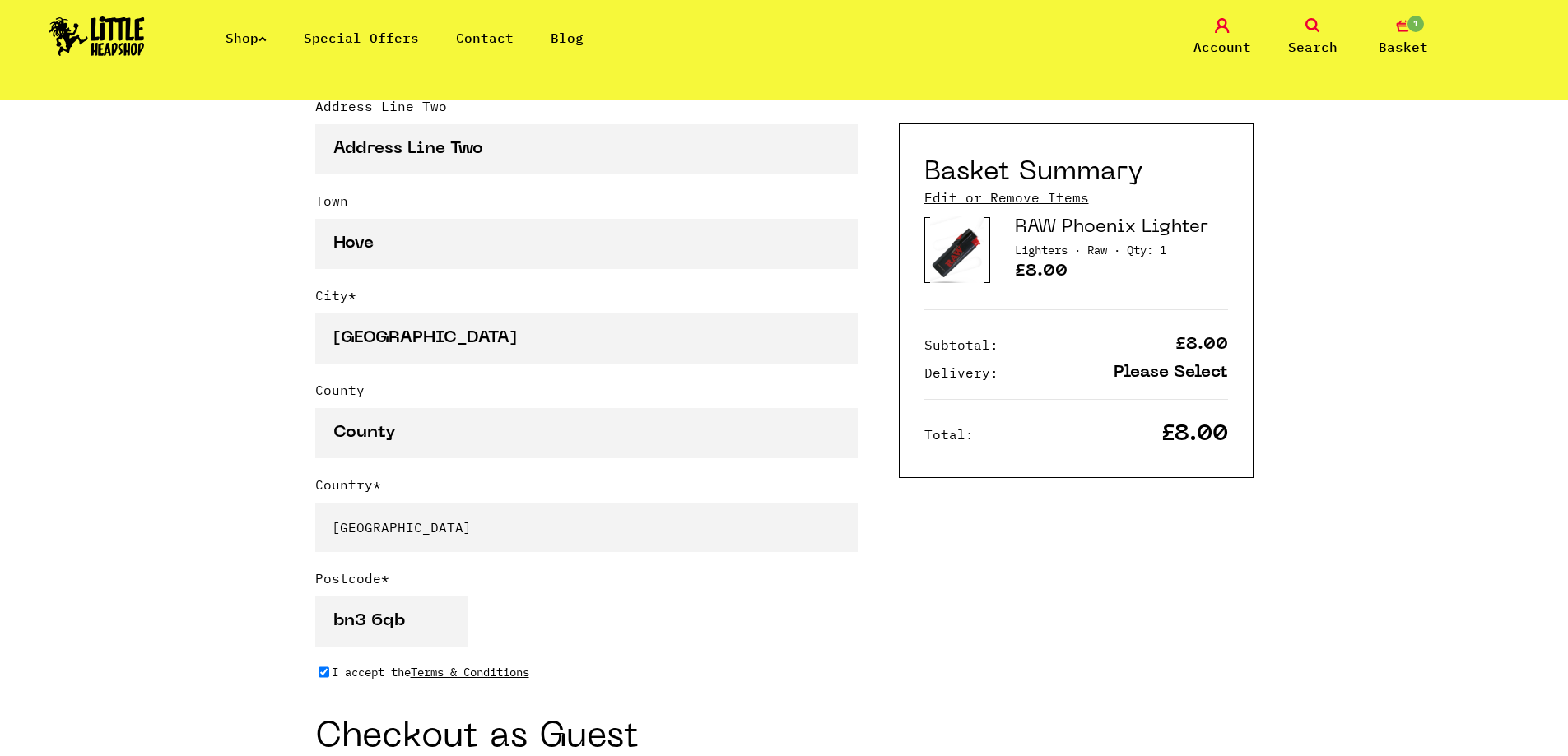
scroll to position [905, 0]
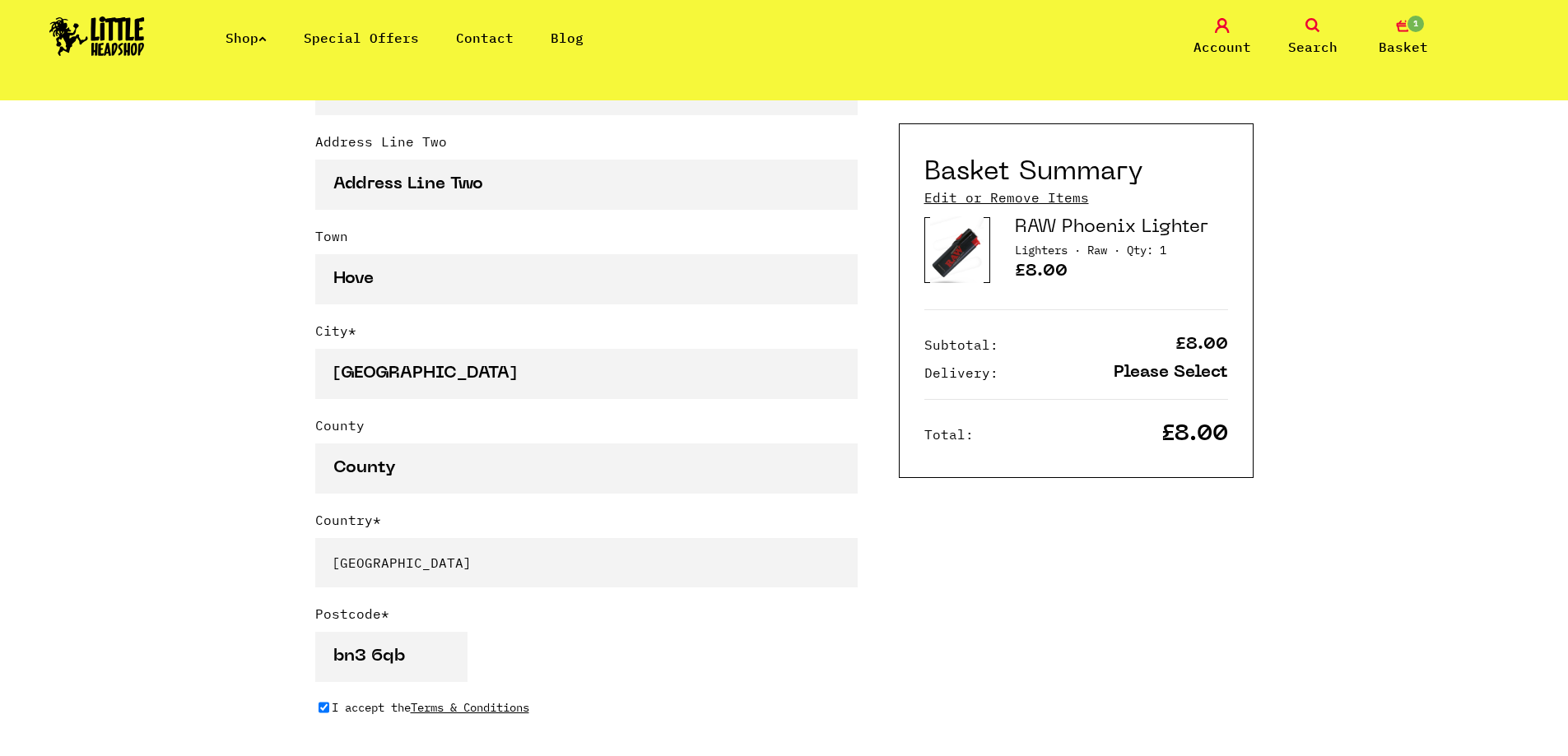
type input "syricalnet@gmail.com"
click at [429, 379] on input "Brighton" at bounding box center [586, 374] width 542 height 50
click at [246, 370] on div "Continue shopping Your Basket /////////////////// Special Offers Coupon Code Ap…" at bounding box center [784, 507] width 1568 height 2624
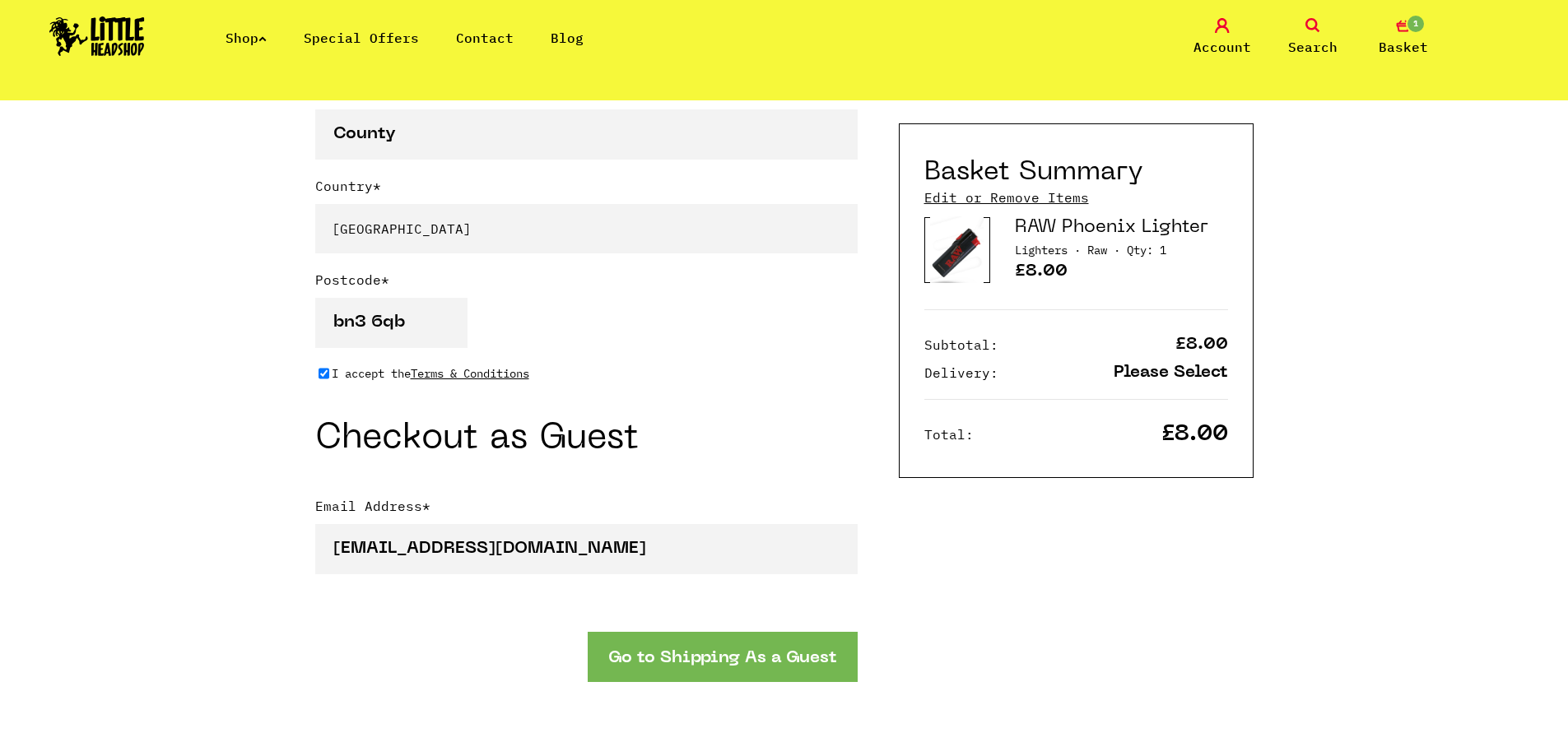
scroll to position [1317, 0]
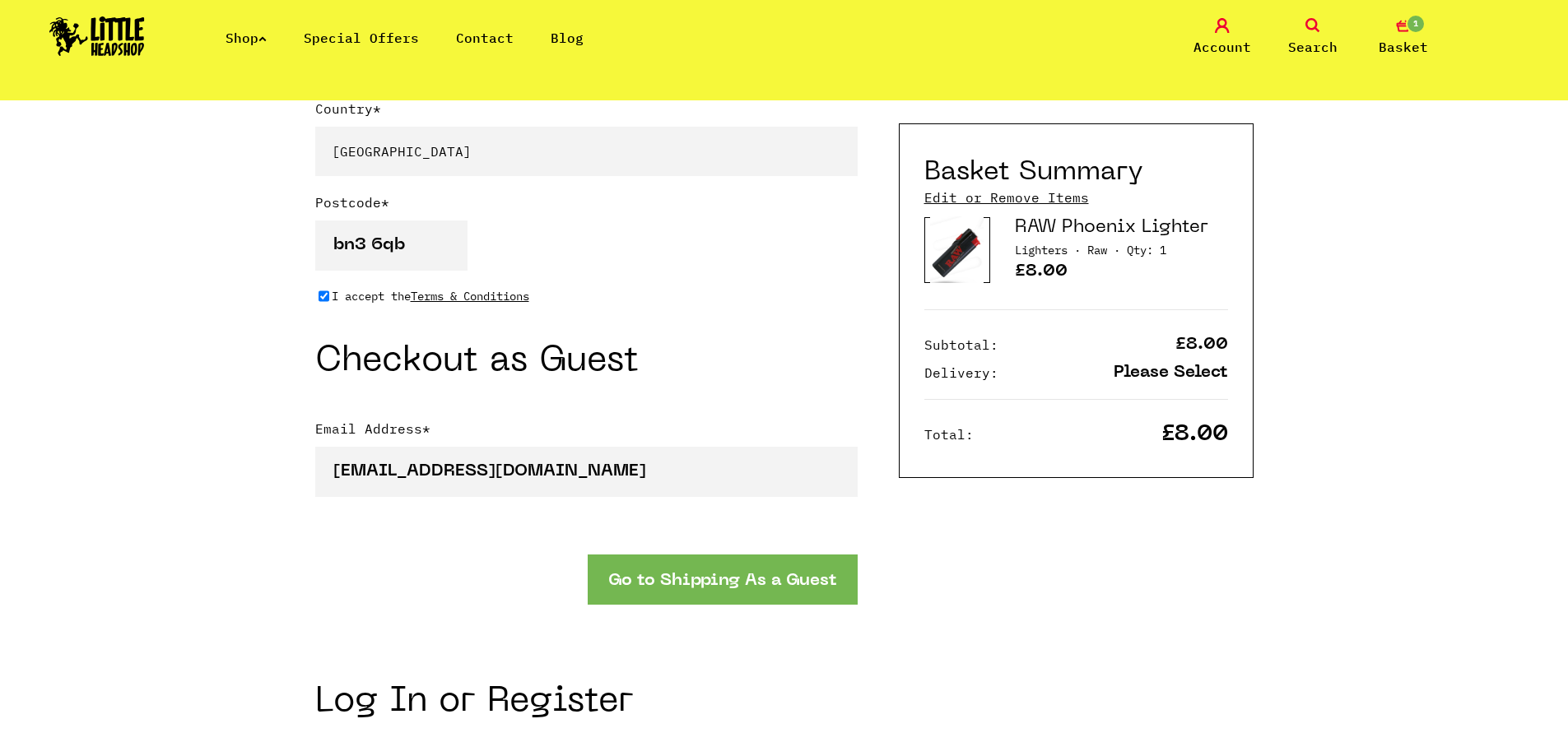
click at [666, 588] on button "Go to Shipping As a Guest" at bounding box center [723, 579] width 270 height 50
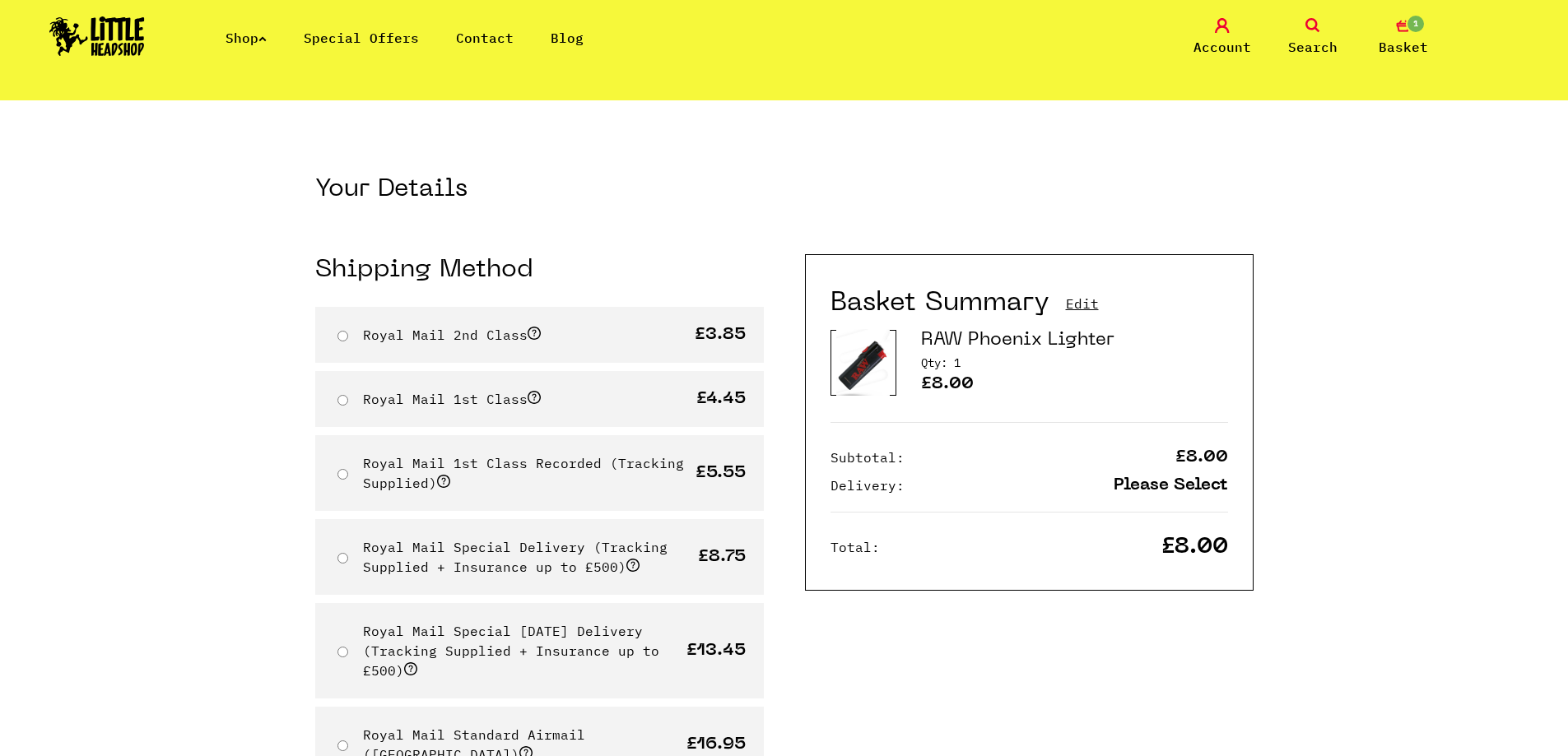
click at [342, 339] on input "Royal Mail 2nd Class" at bounding box center [342, 336] width 11 height 11
radio input "true"
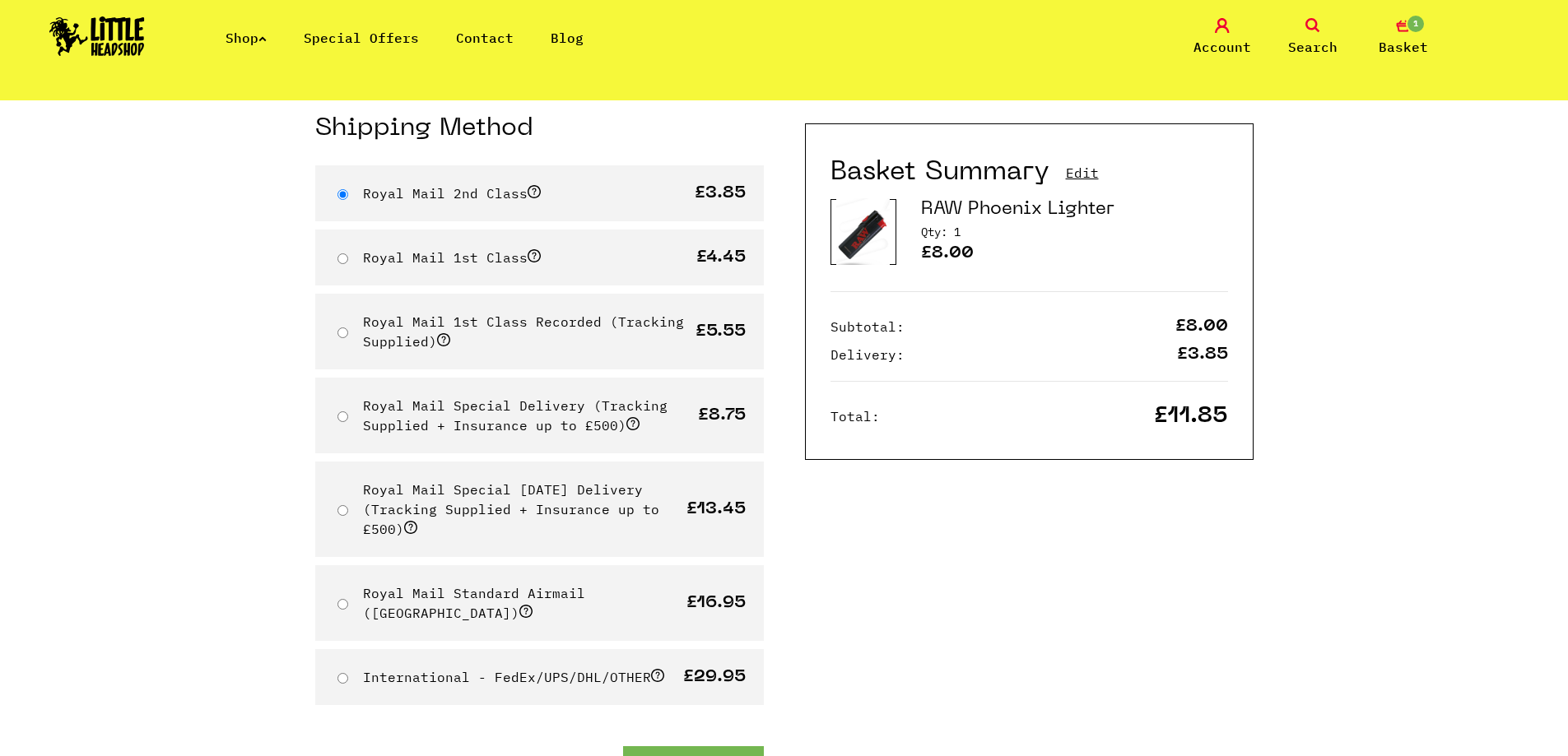
scroll to position [494, 0]
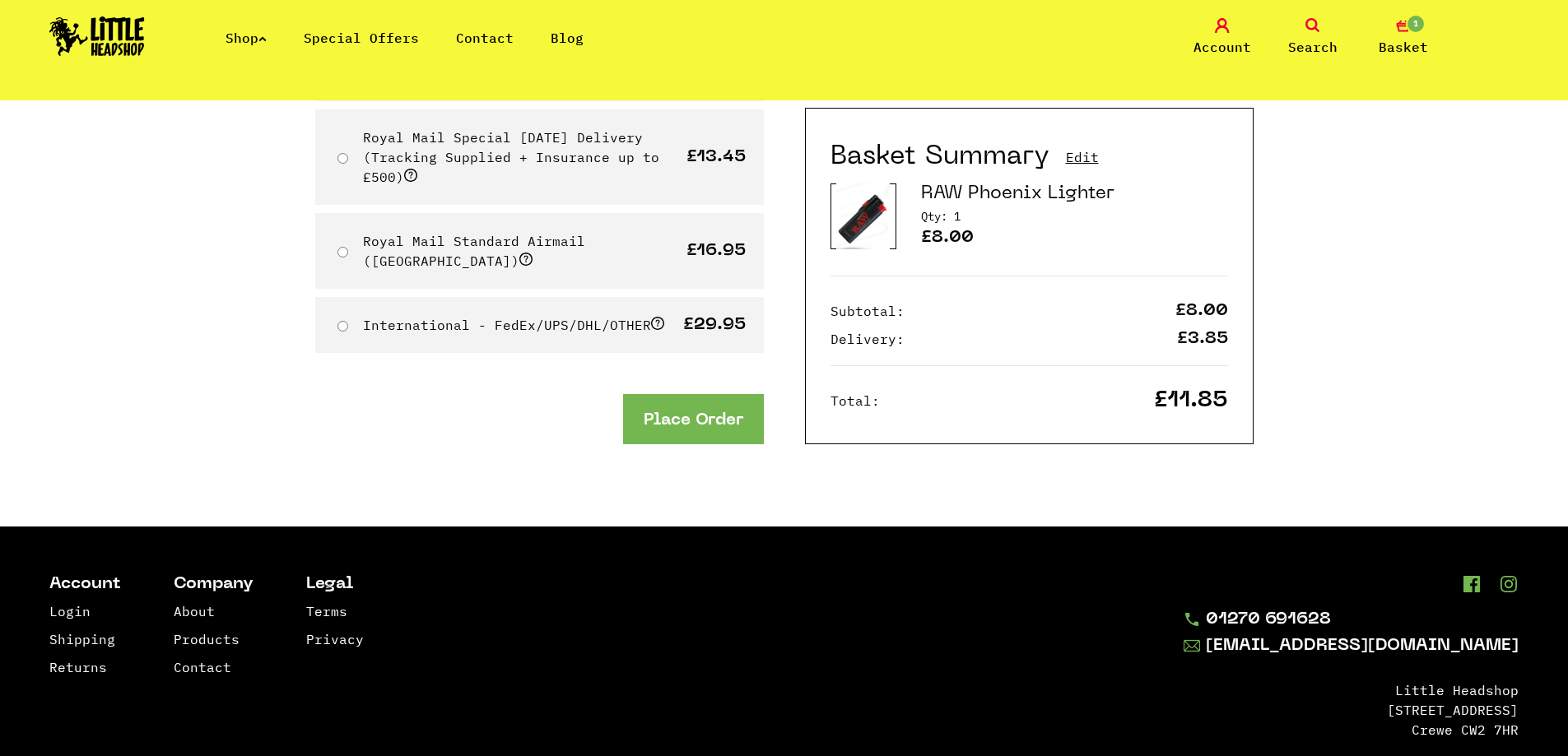
click at [665, 403] on button "Place Order" at bounding box center [693, 419] width 141 height 50
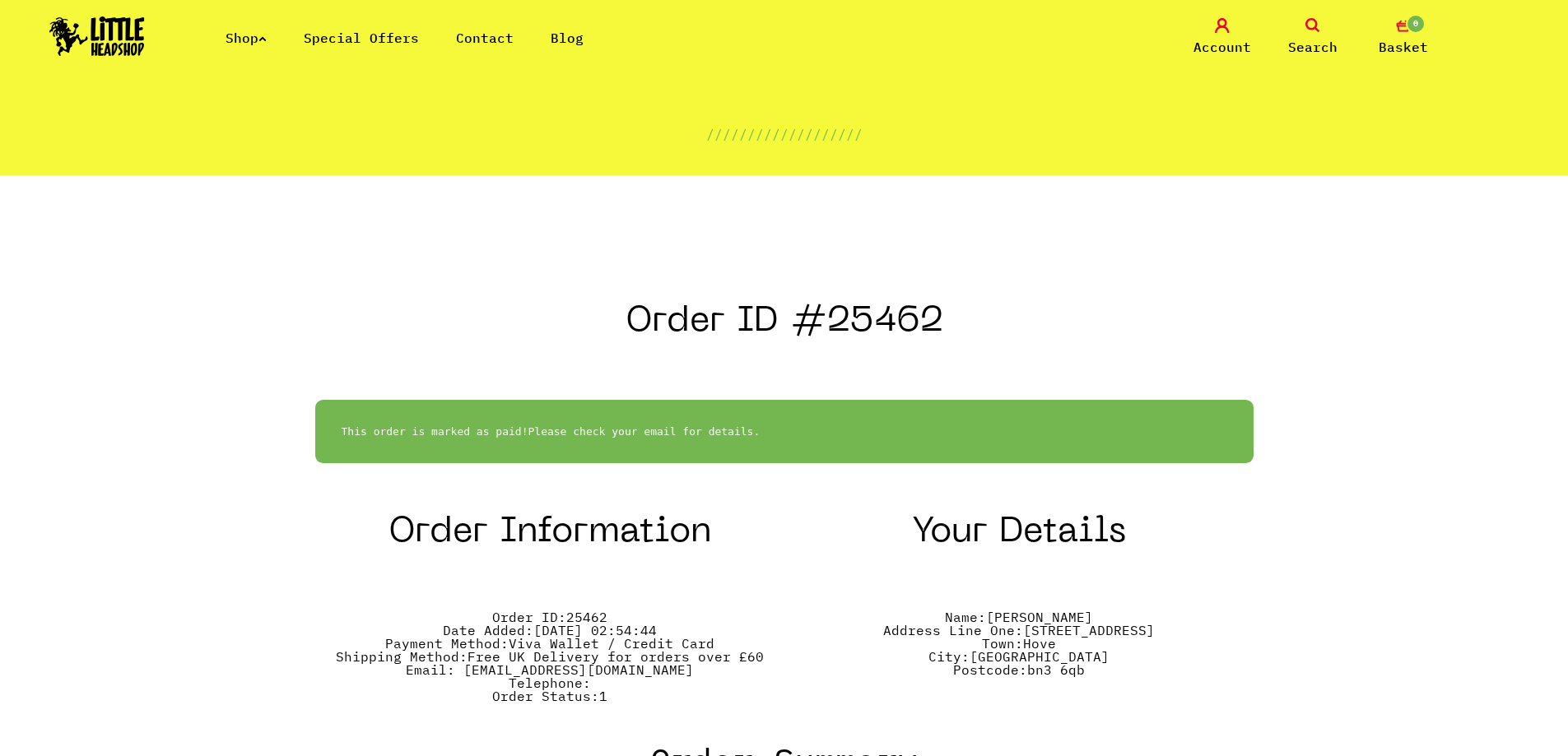
scroll to position [165, 0]
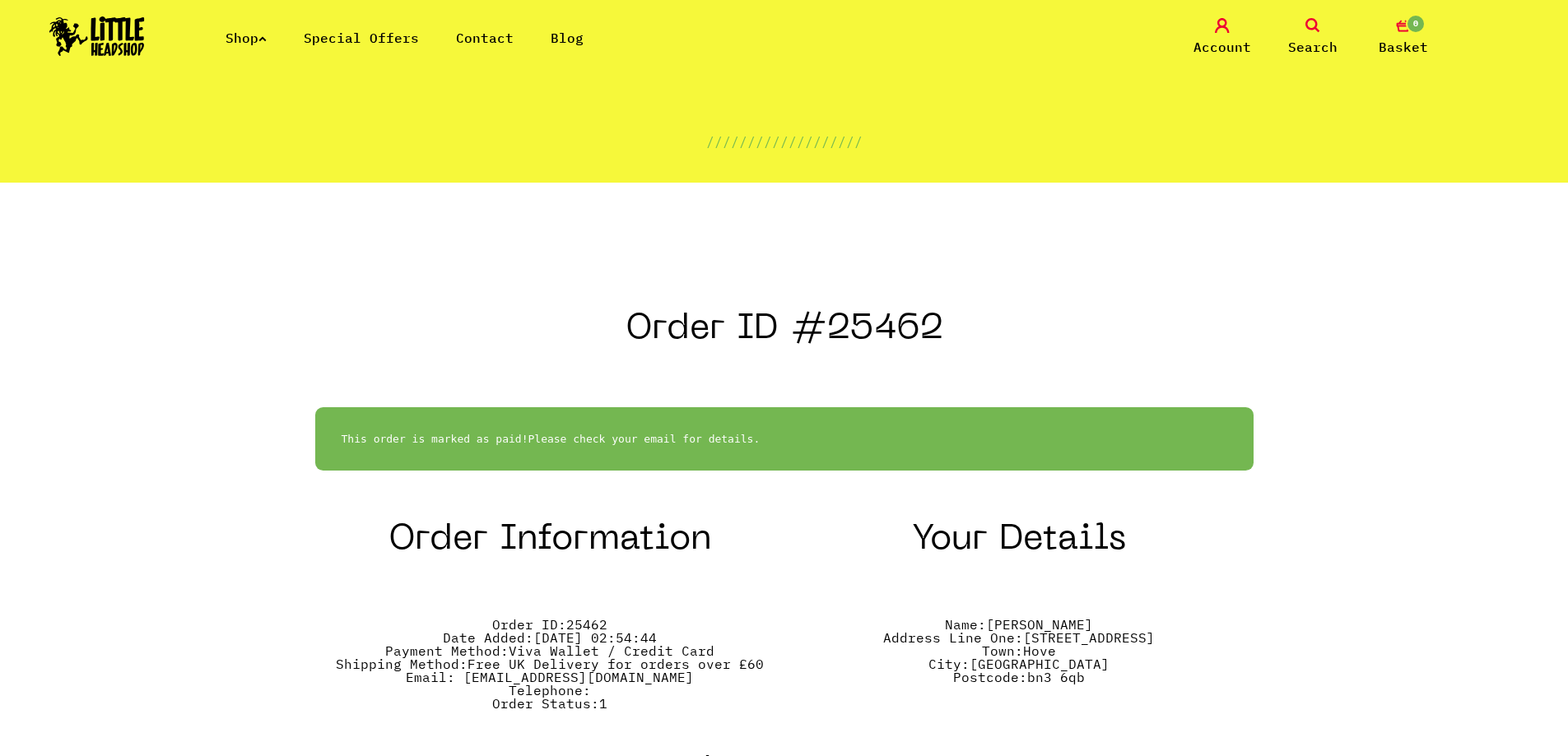
click at [242, 39] on link "Shop" at bounding box center [246, 37] width 41 height 16
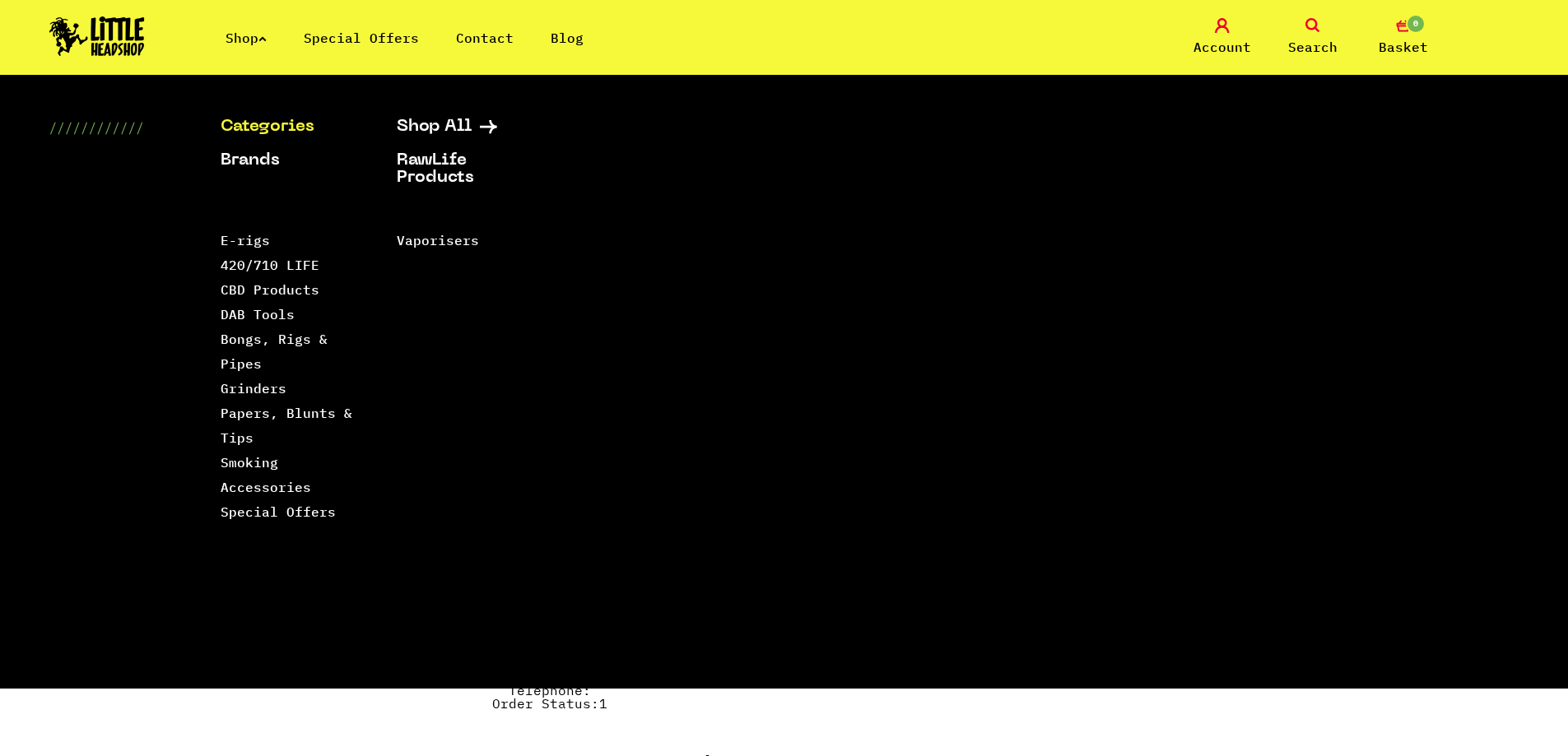
click at [102, 19] on img at bounding box center [97, 36] width 95 height 39
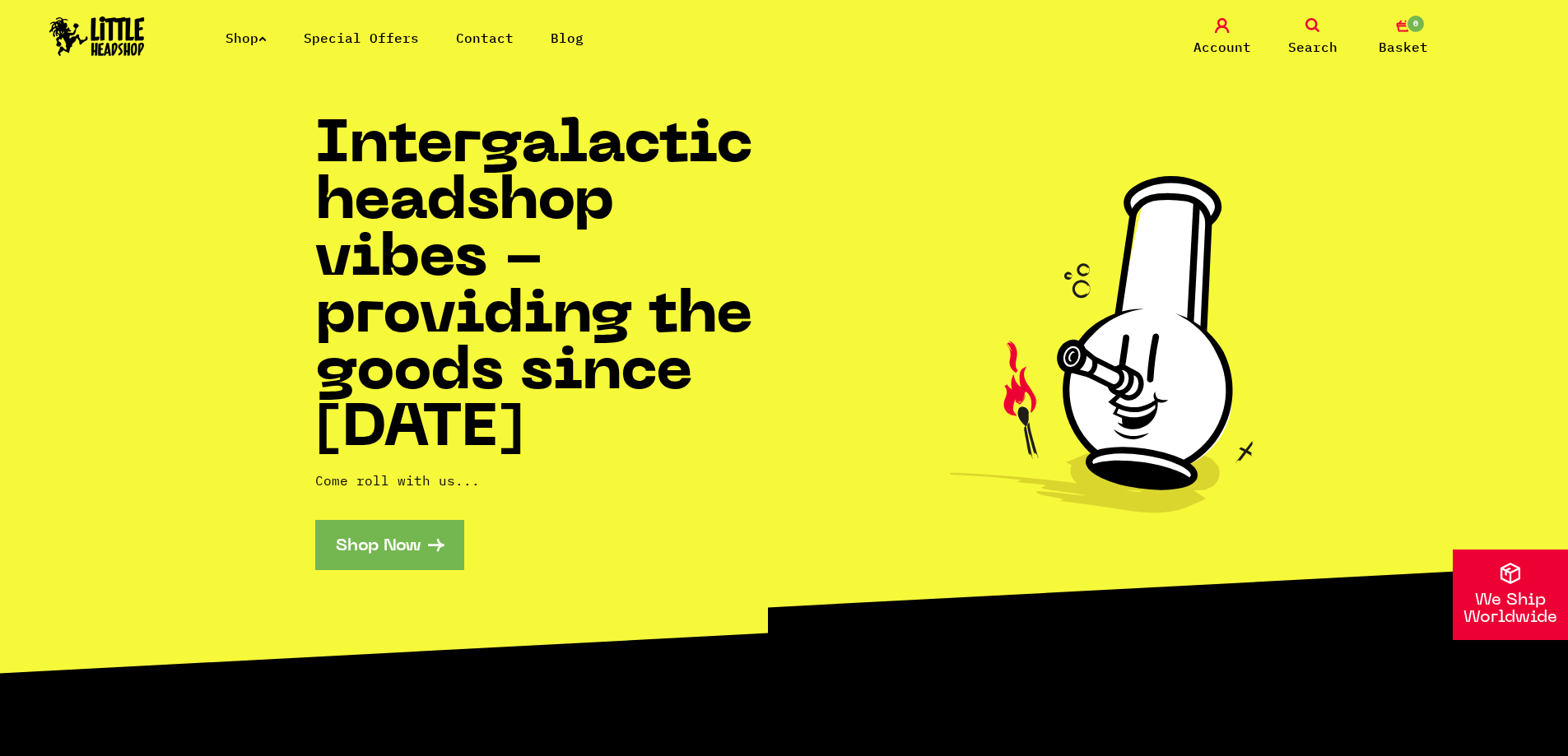
click at [246, 26] on div "Shop Special Offers Contact Blog Account Search 0 Basket" at bounding box center [784, 37] width 1568 height 75
click at [248, 42] on link "Shop" at bounding box center [246, 37] width 41 height 16
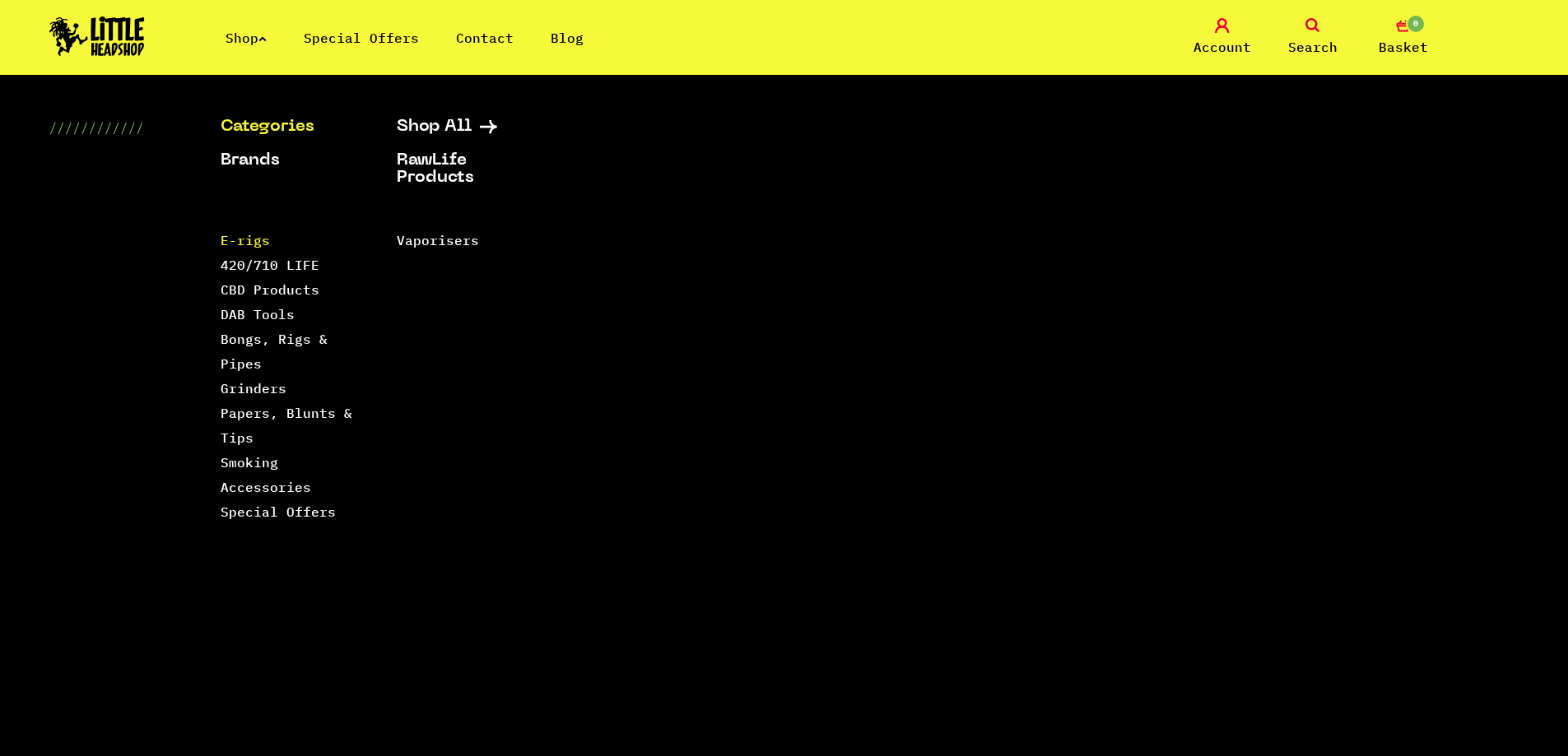
click at [256, 241] on link "E-rigs" at bounding box center [246, 240] width 49 height 16
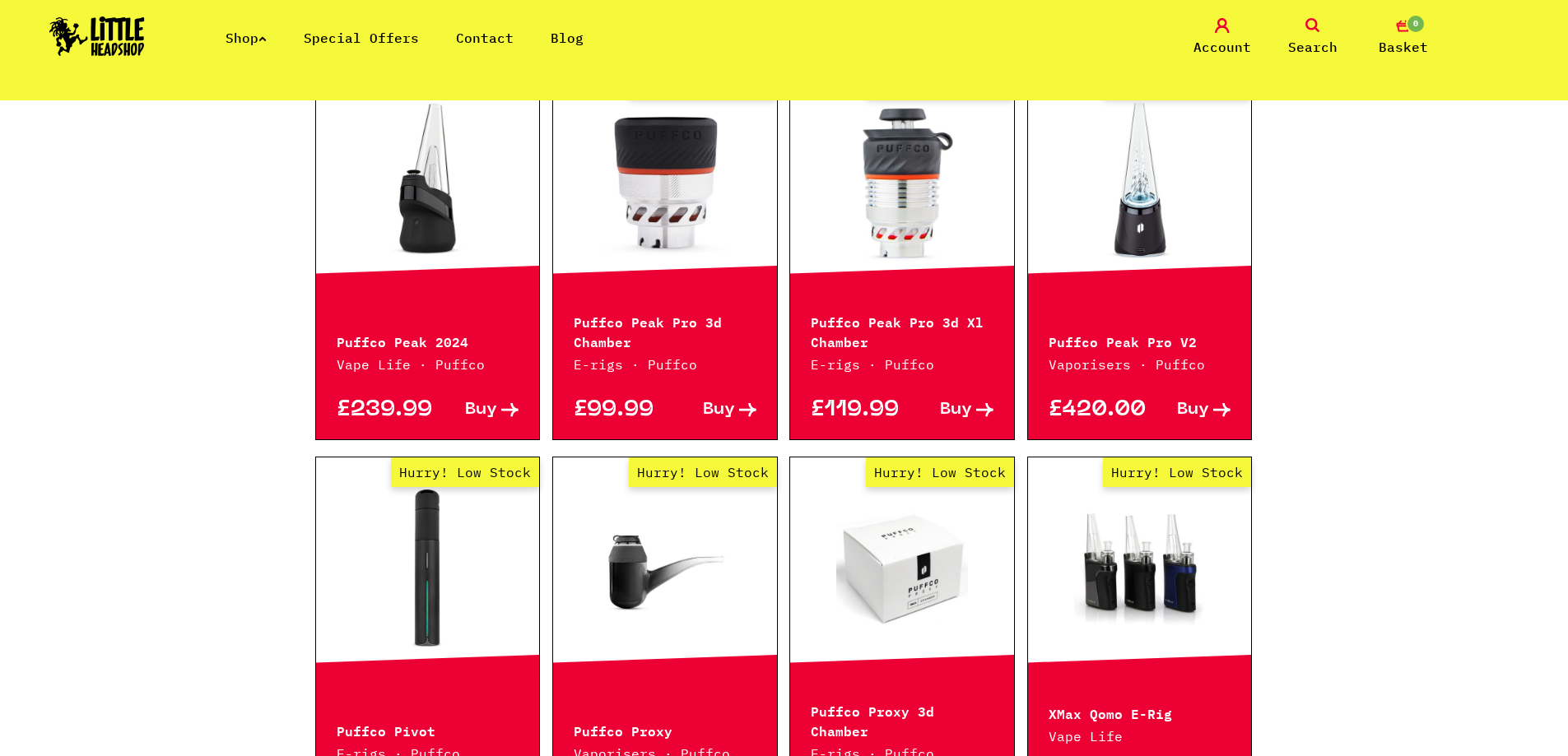
scroll to position [1317, 0]
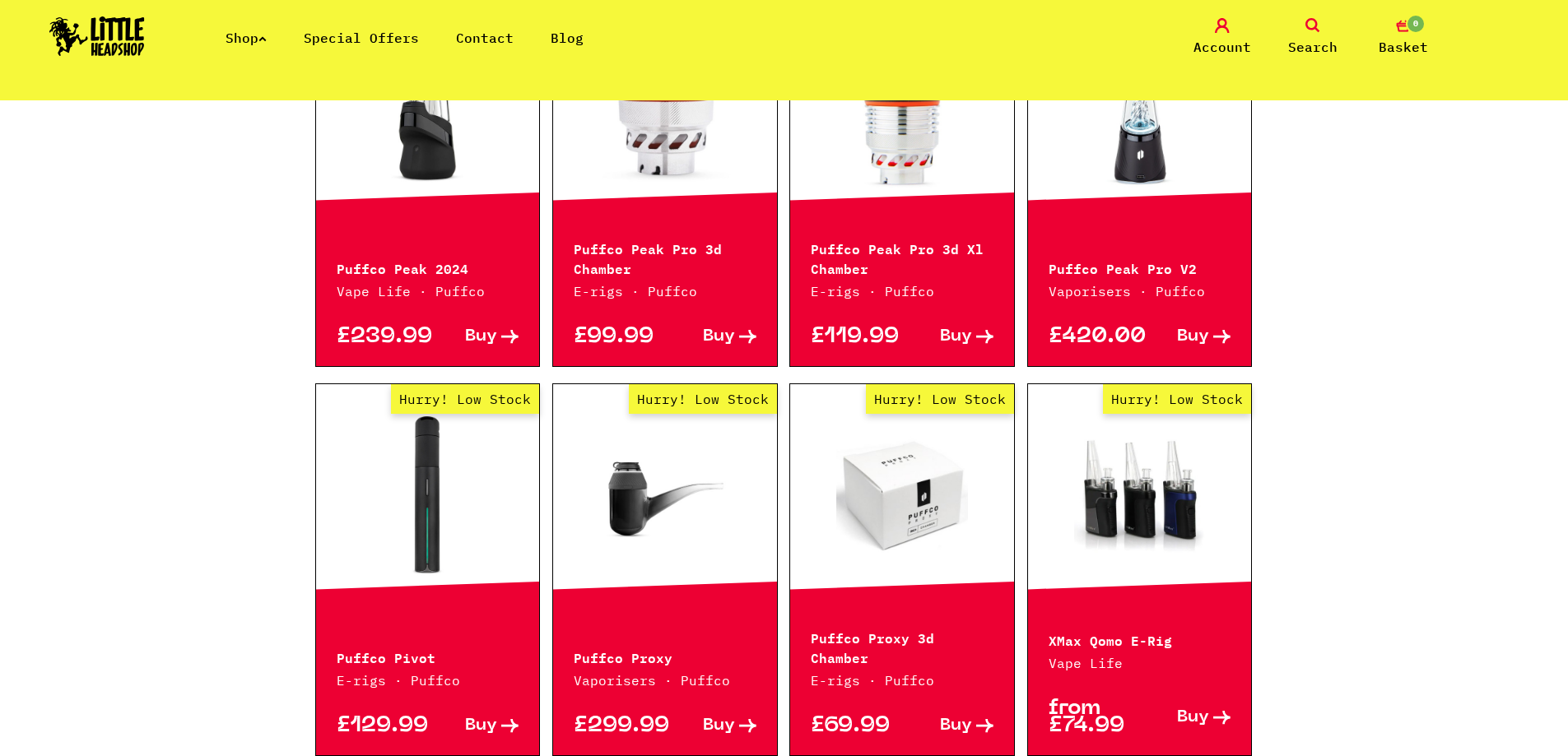
click at [248, 42] on link "Shop" at bounding box center [246, 37] width 41 height 16
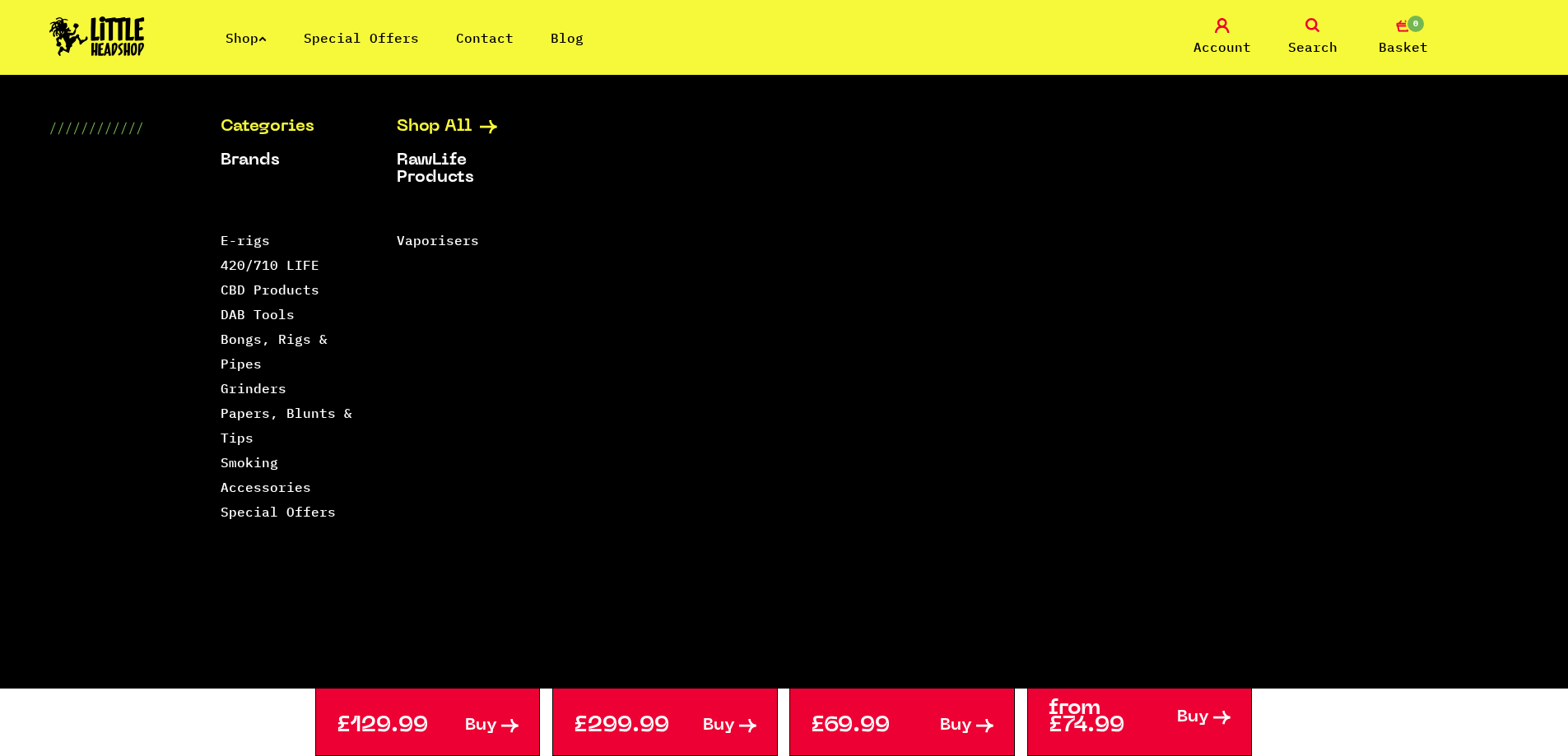
click at [429, 120] on link "Shop All" at bounding box center [464, 127] width 135 height 17
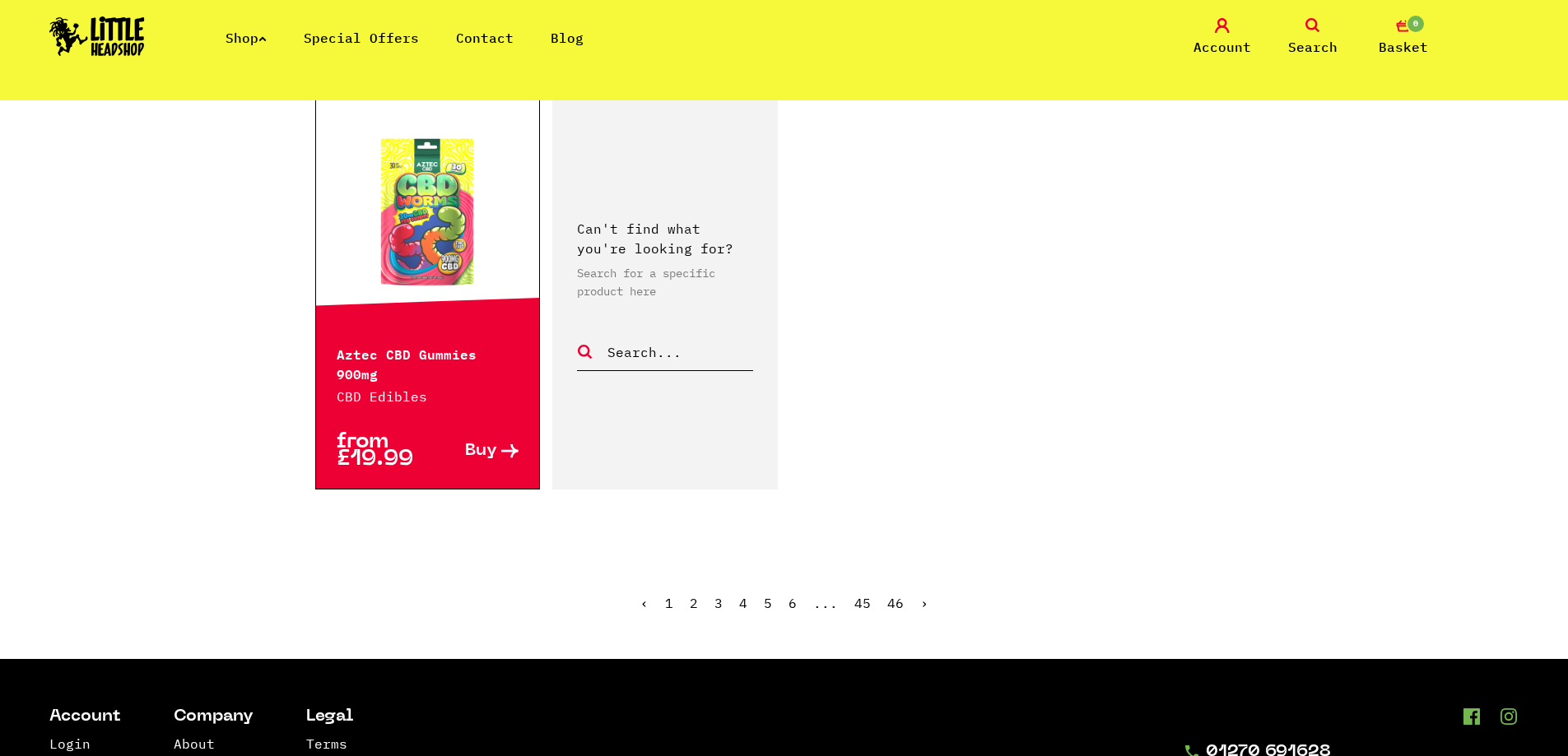
scroll to position [2632, 0]
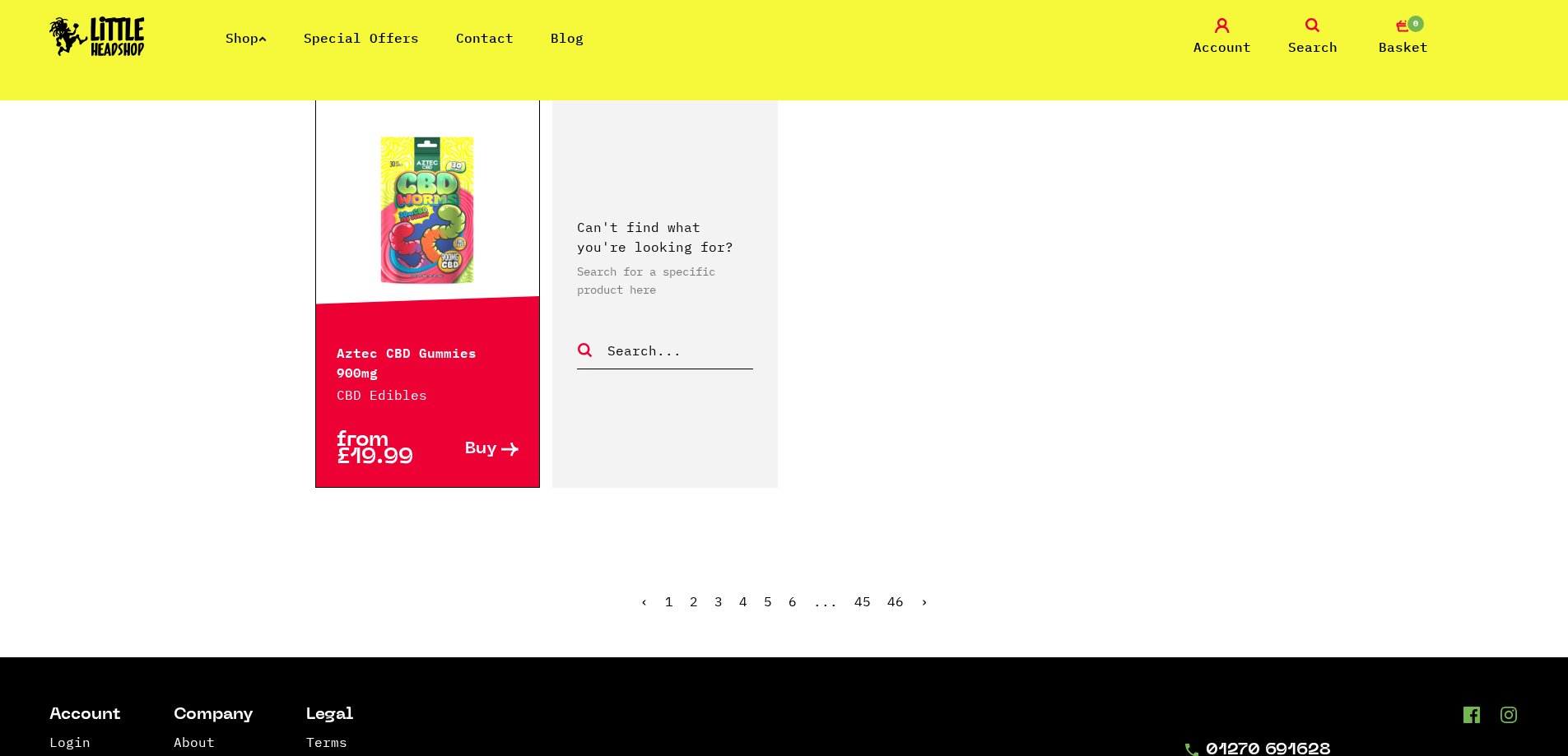
click at [696, 593] on link "2" at bounding box center [694, 601] width 8 height 16
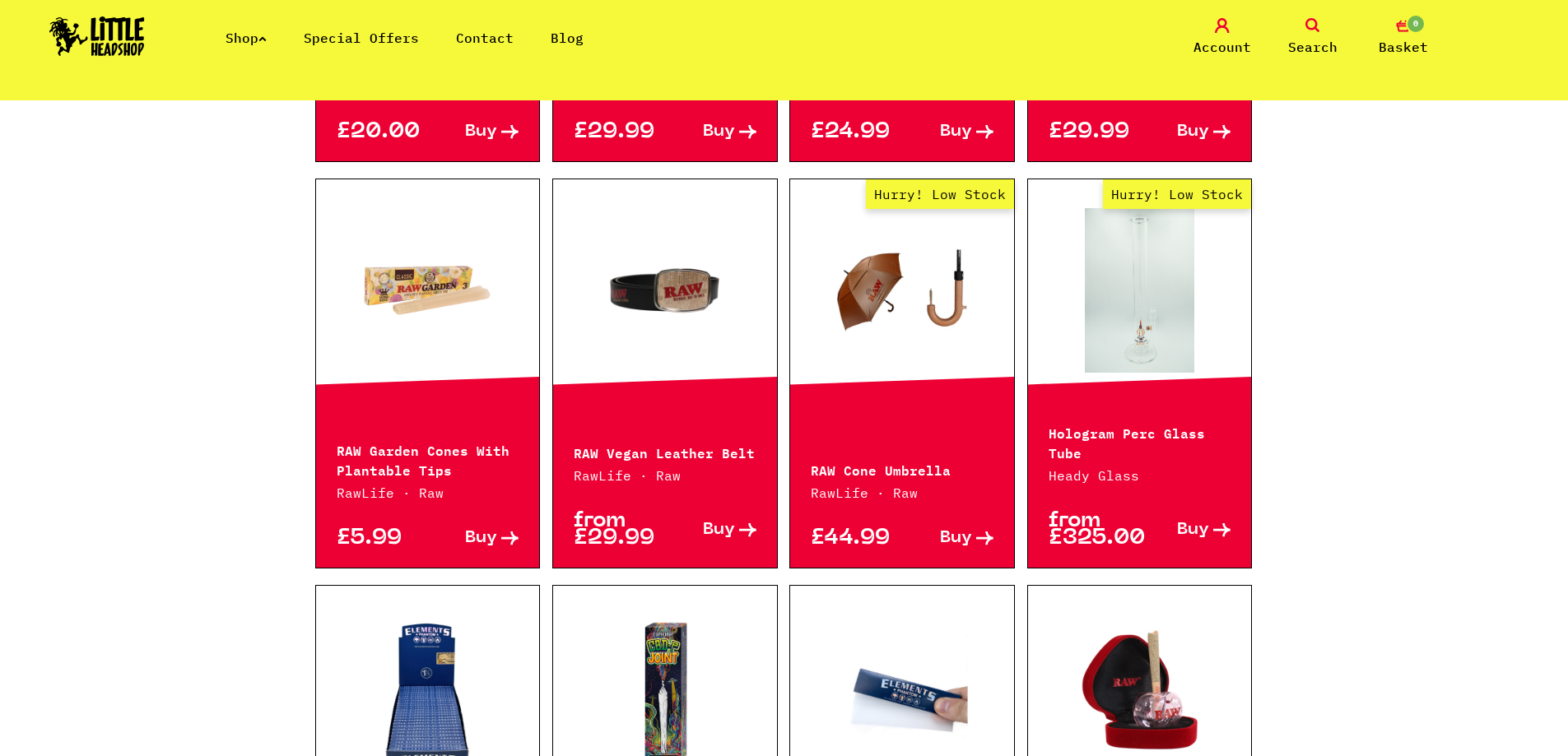
scroll to position [1974, 0]
